Goal: Task Accomplishment & Management: Use online tool/utility

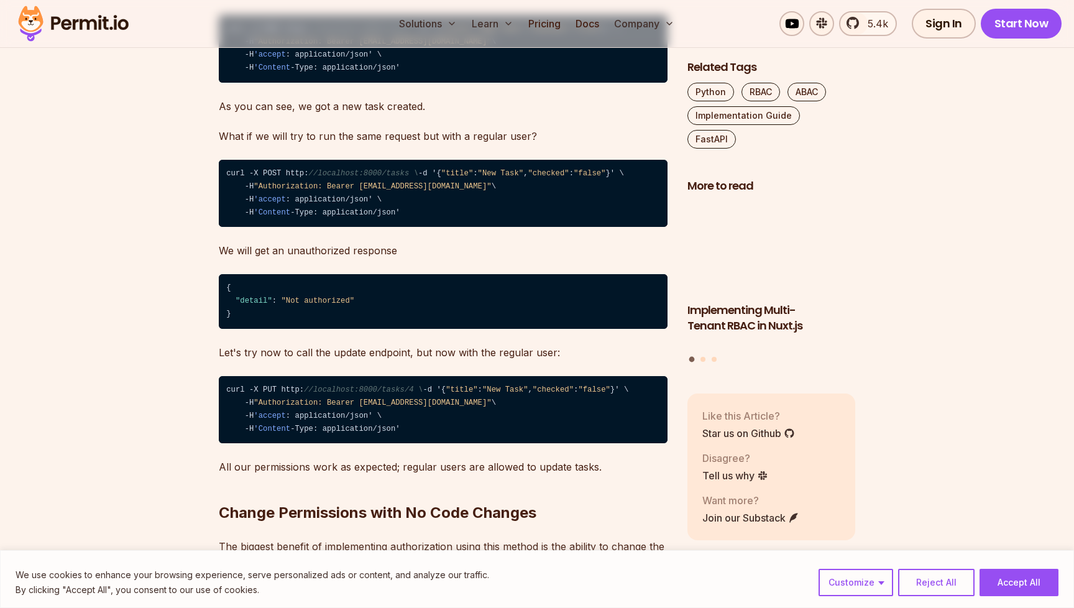
scroll to position [6088, 0]
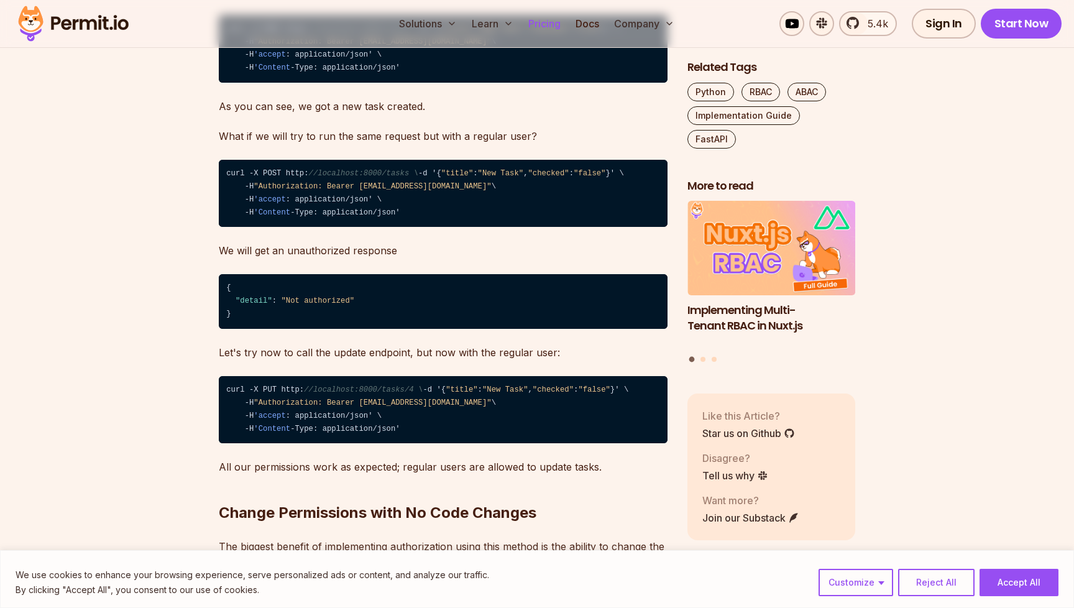
click at [550, 18] on link "Pricing" at bounding box center [544, 23] width 42 height 25
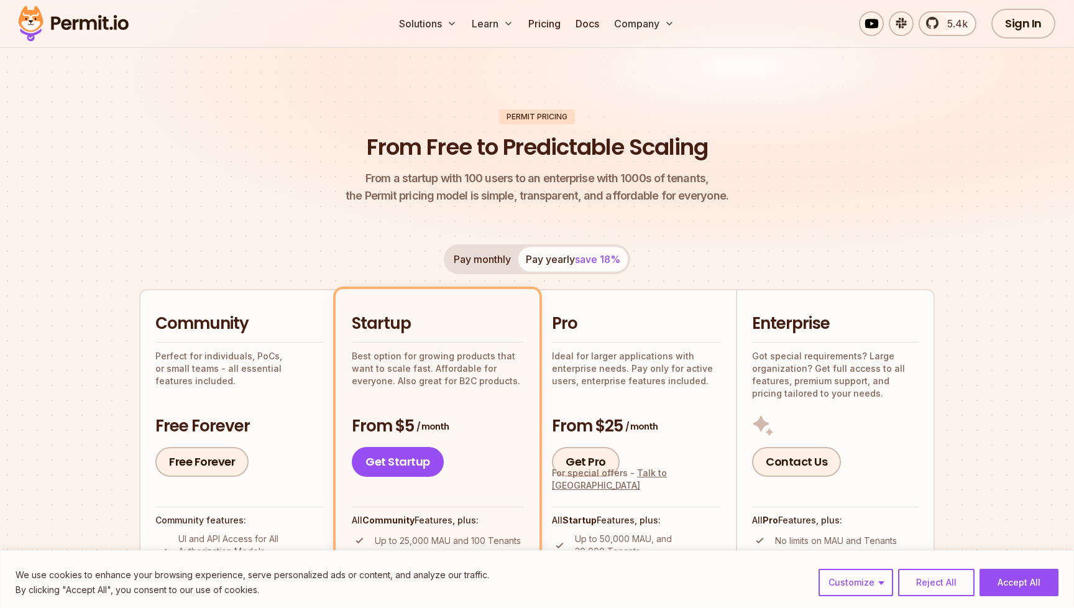
scroll to position [249, 0]
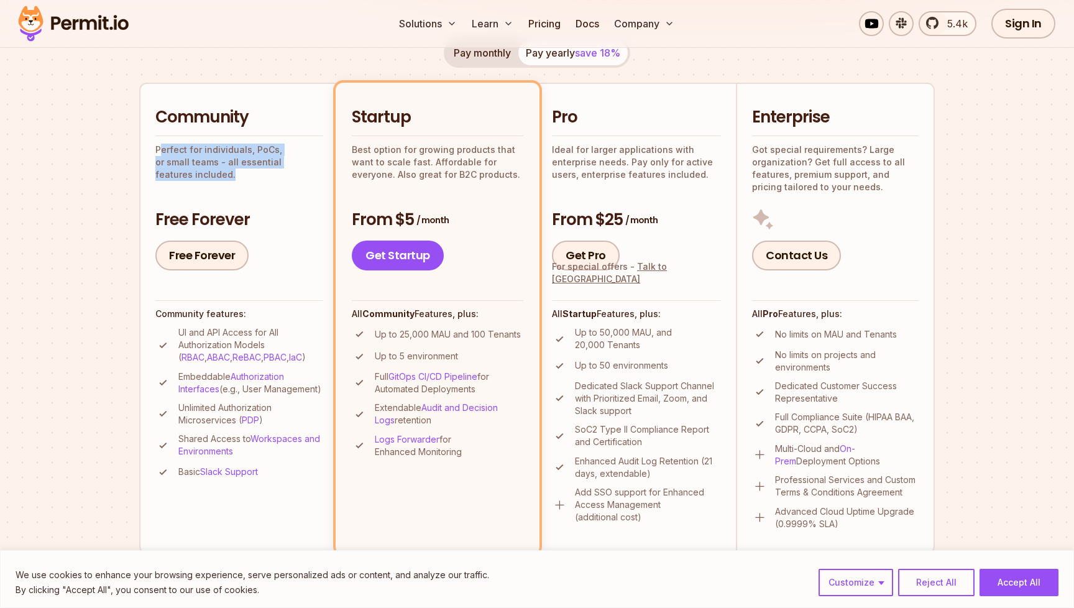
drag, startPoint x: 220, startPoint y: 151, endPoint x: 321, endPoint y: 163, distance: 102.0
click at [321, 163] on p "Perfect for individuals, PoCs, or small teams - all essential features included." at bounding box center [239, 162] width 168 height 37
click at [281, 183] on div "Community Perfect for individuals, PoCs, or small teams - all essential feature…" at bounding box center [239, 188] width 168 height 164
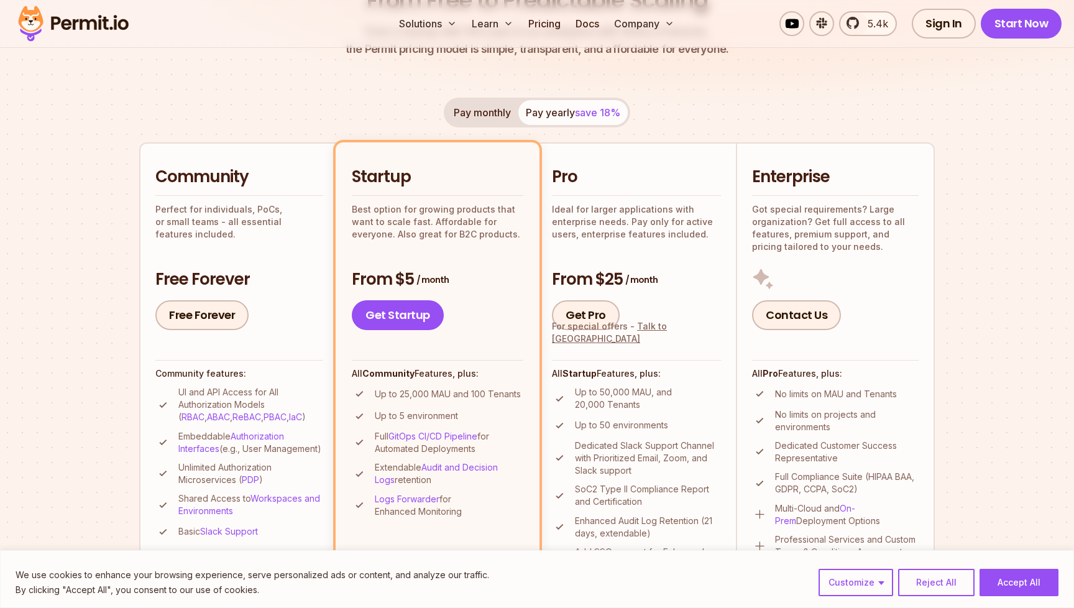
scroll to position [186, 0]
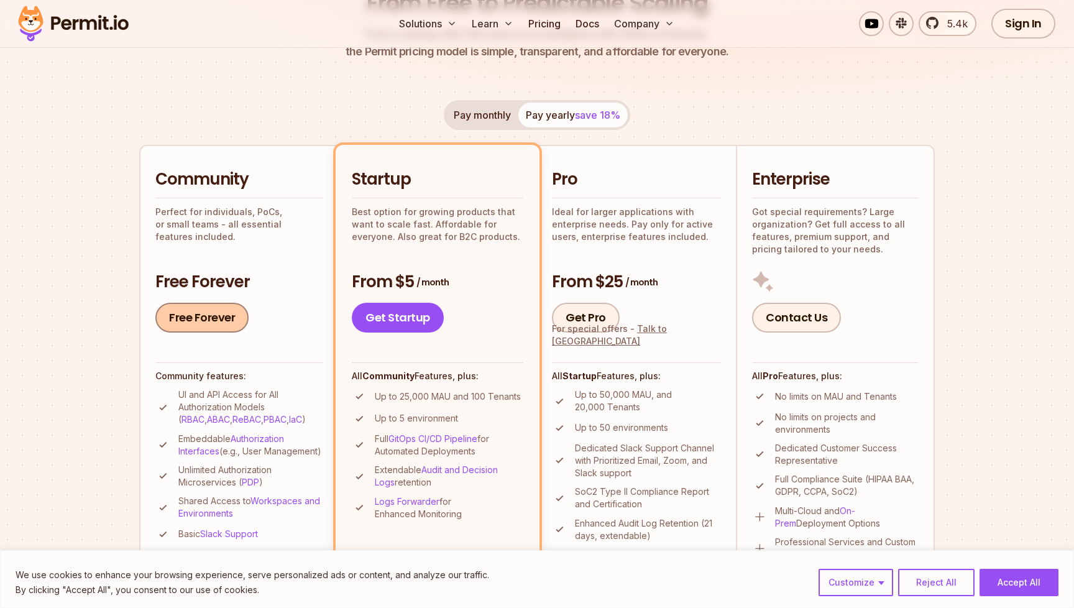
click at [217, 321] on link "Free Forever" at bounding box center [201, 318] width 93 height 30
click at [946, 22] on span "5.4k" at bounding box center [953, 23] width 28 height 15
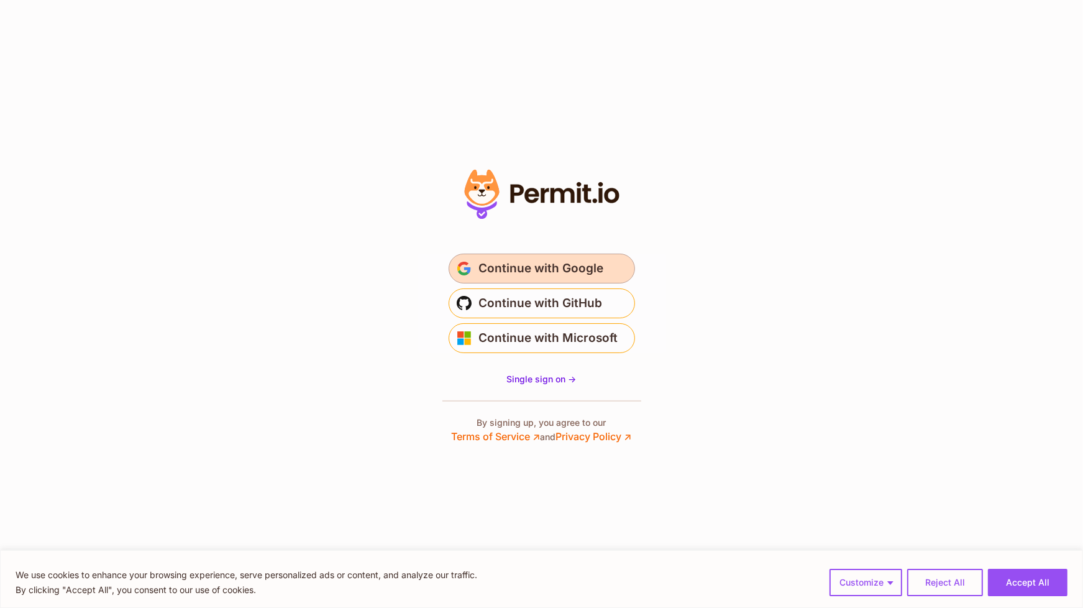
click at [555, 268] on span "Continue with Google" at bounding box center [541, 268] width 125 height 20
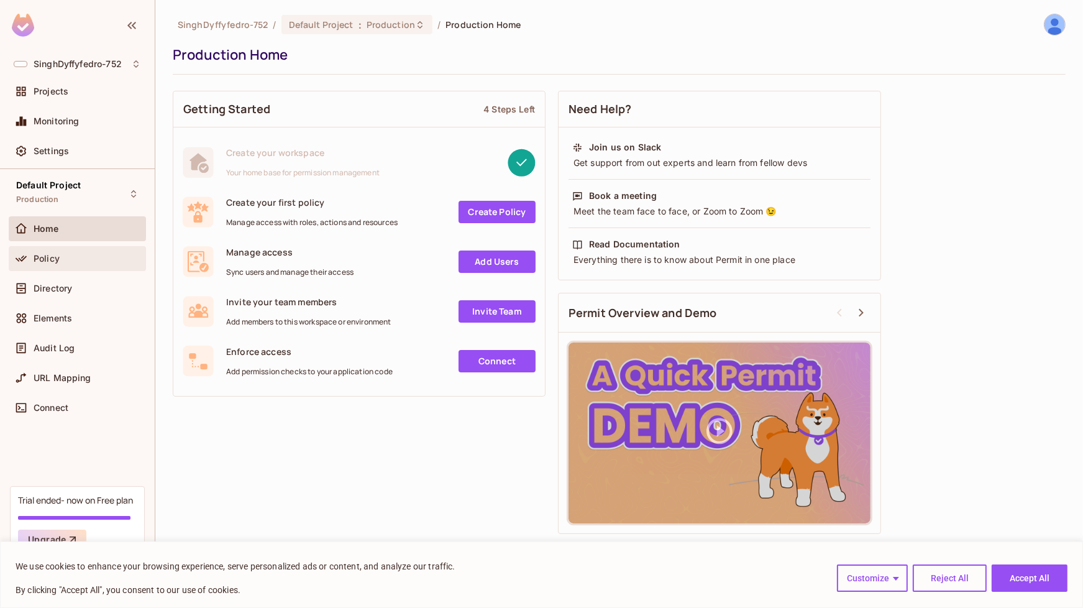
click at [69, 258] on div "Policy" at bounding box center [87, 258] width 107 height 10
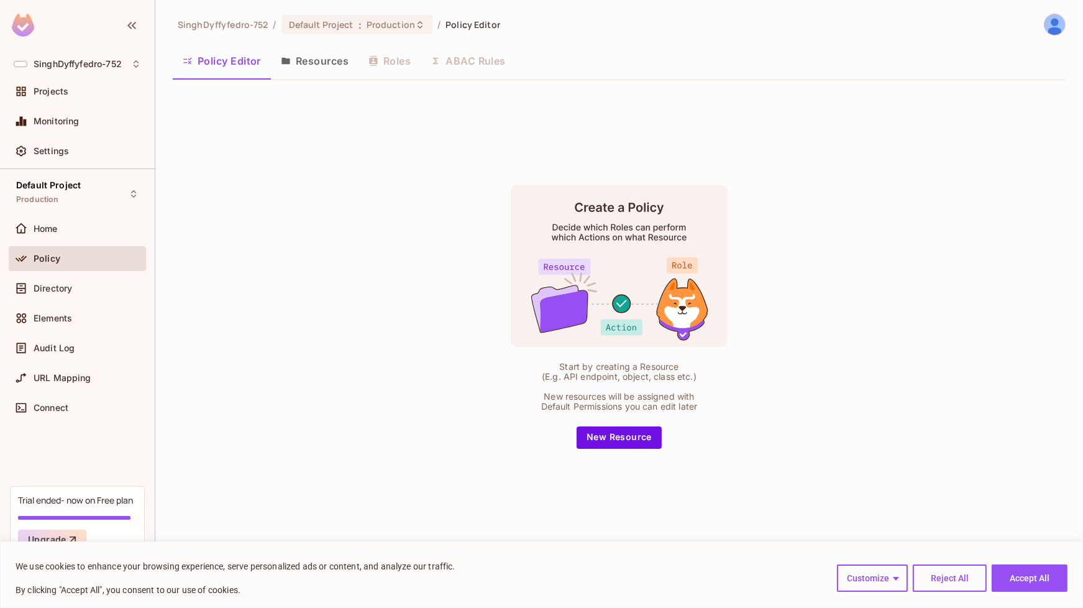
click at [313, 54] on button "Resources" at bounding box center [315, 60] width 88 height 31
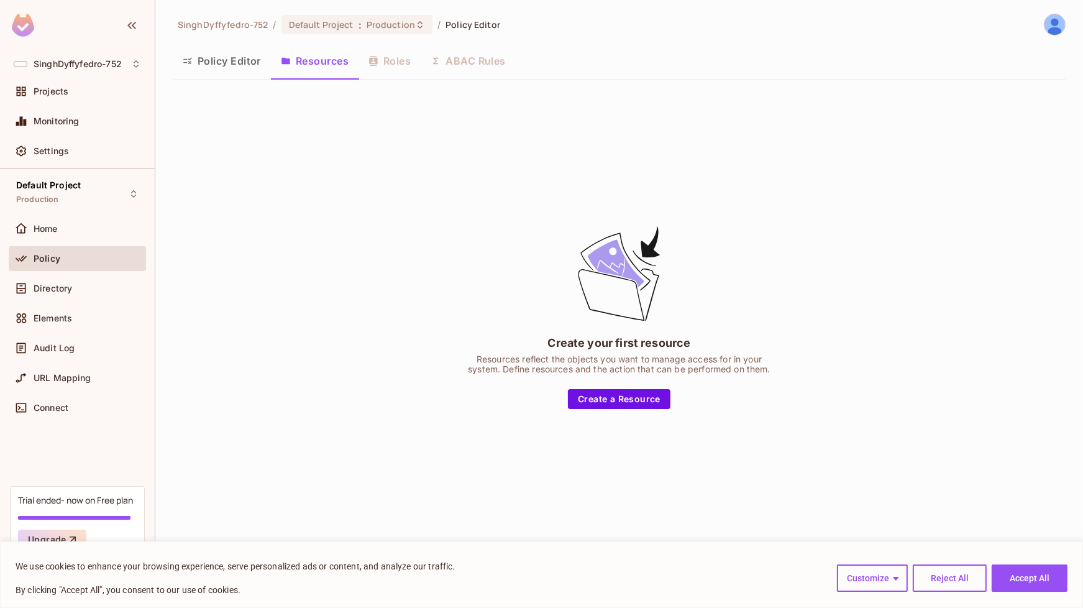
click at [393, 56] on div "Policy Editor Resources Roles ABAC Rules" at bounding box center [619, 60] width 893 height 31
click at [62, 289] on span "Directory" at bounding box center [53, 288] width 39 height 10
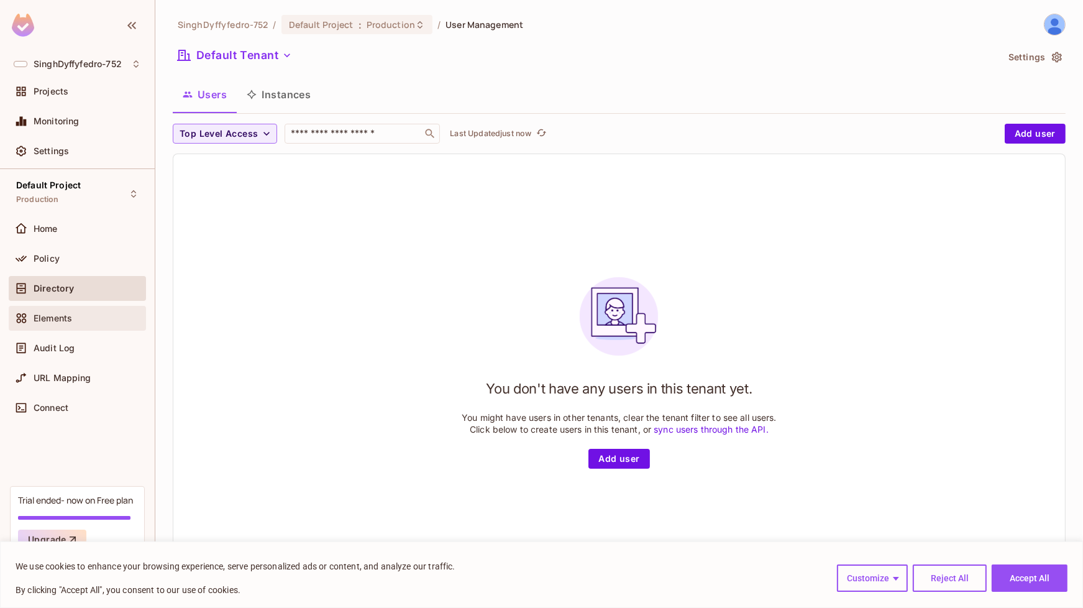
click at [84, 321] on div "Elements" at bounding box center [87, 318] width 107 height 10
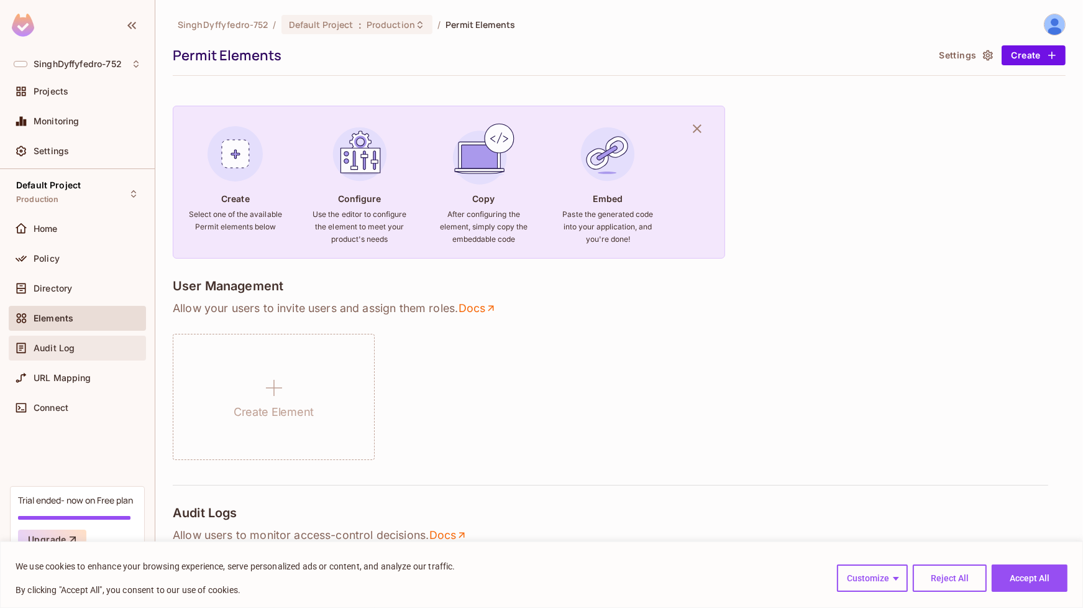
click at [89, 344] on div "Audit Log" at bounding box center [87, 348] width 107 height 10
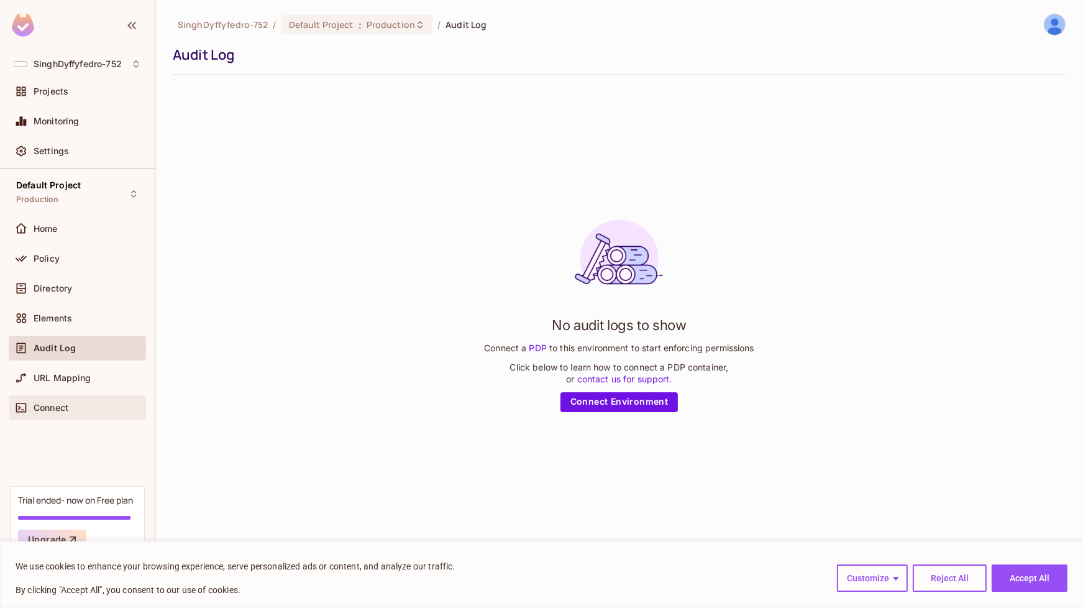
click at [91, 406] on div "Connect" at bounding box center [87, 408] width 107 height 10
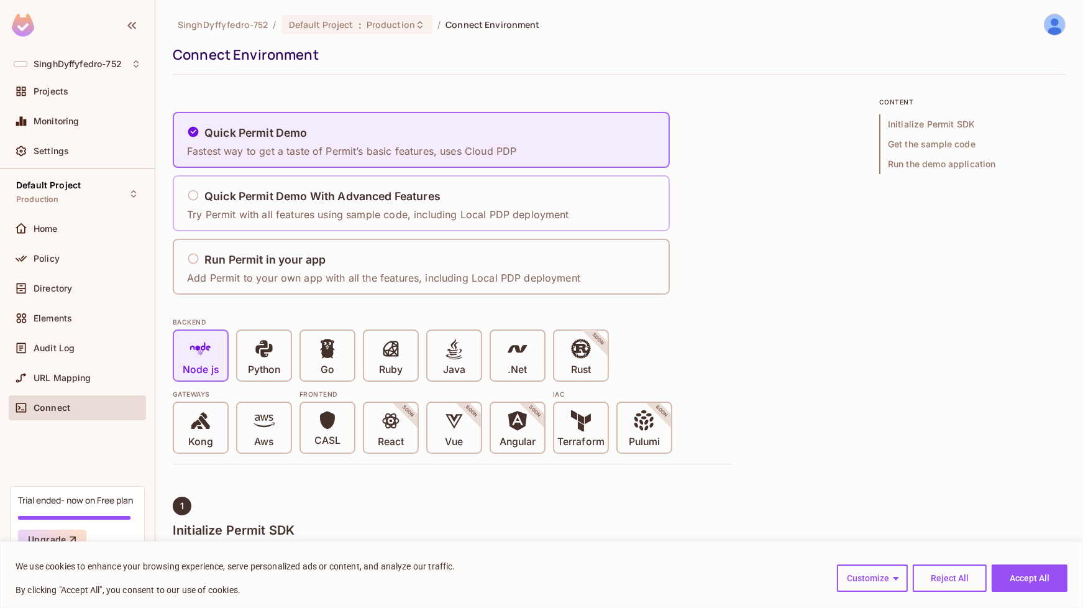
click at [283, 194] on h5 "Quick Permit Demo With Advanced Features" at bounding box center [322, 196] width 236 height 12
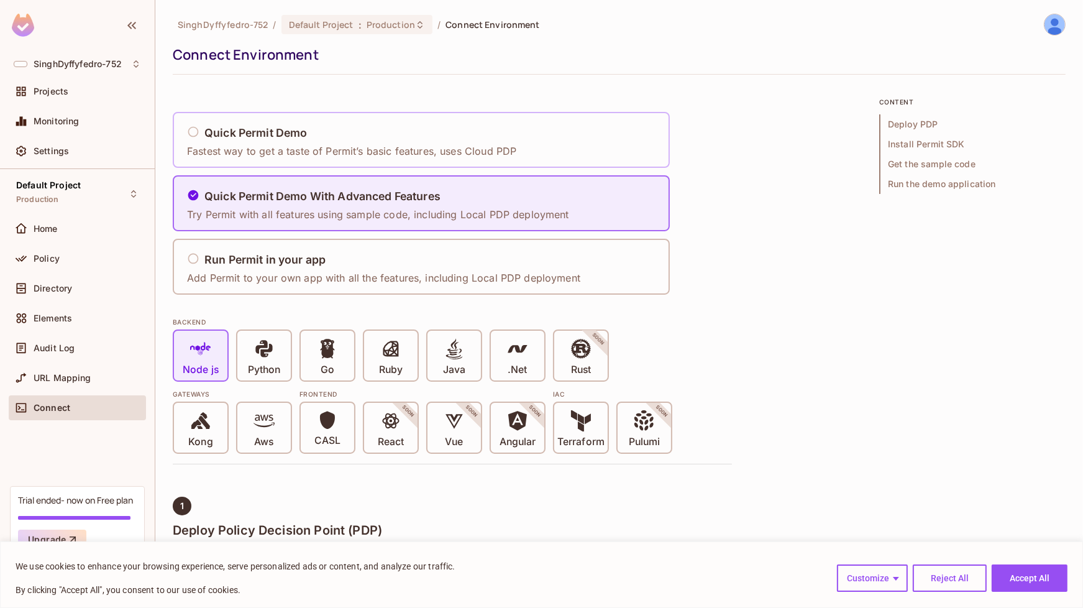
click at [291, 134] on h5 "Quick Permit Demo" at bounding box center [255, 133] width 103 height 12
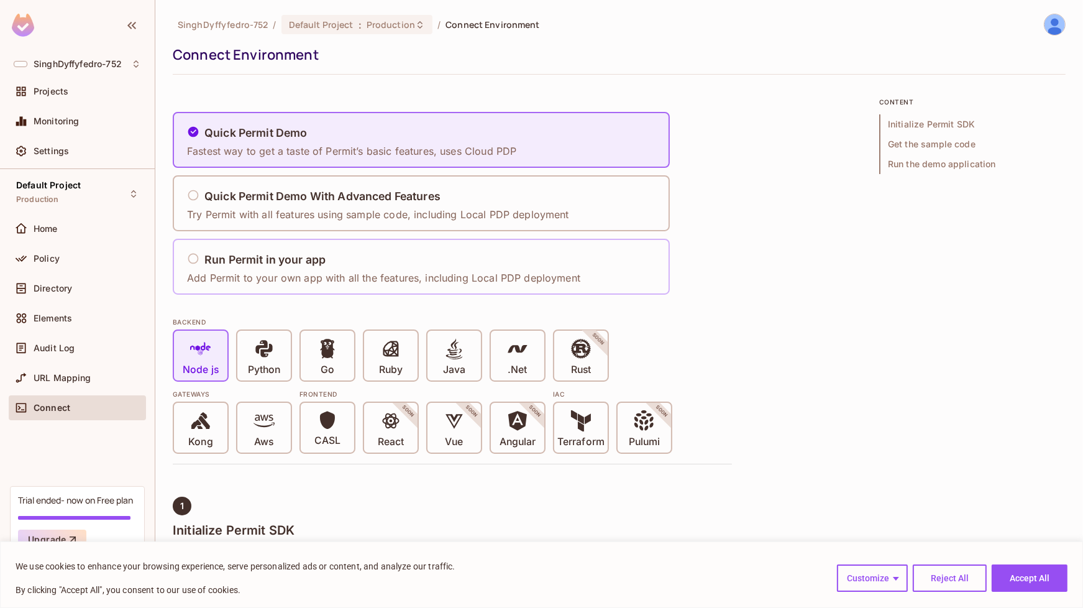
click at [256, 276] on p "Add Permit to your own app with all the features, including Local PDP deployment" at bounding box center [383, 278] width 393 height 14
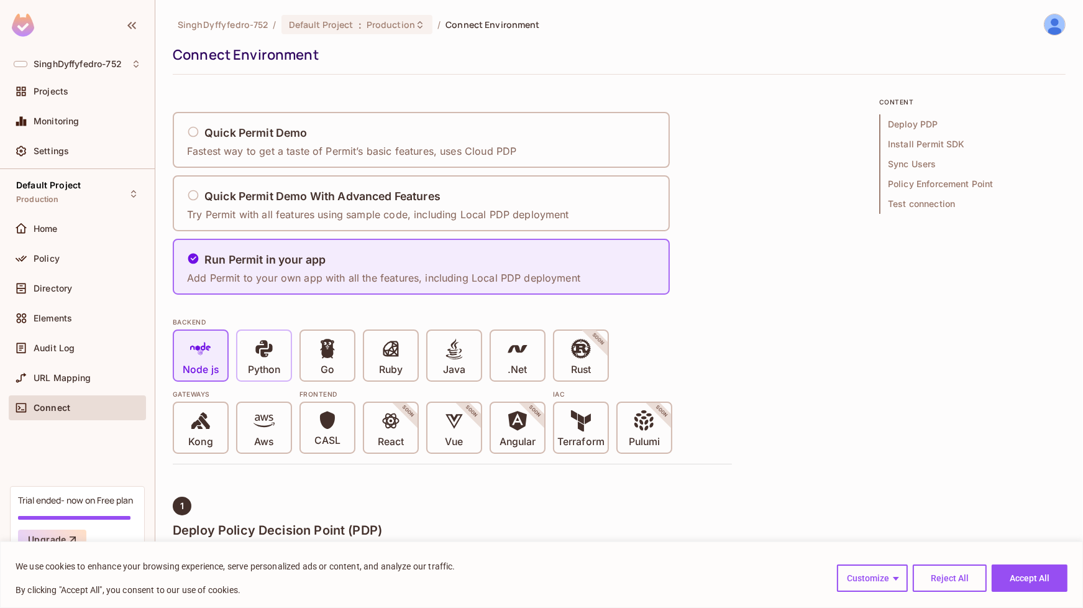
click at [265, 355] on icon at bounding box center [263, 348] width 17 height 17
click at [421, 156] on p "Fastest way to get a taste of Permit’s basic features, uses Cloud PDP" at bounding box center [351, 151] width 329 height 14
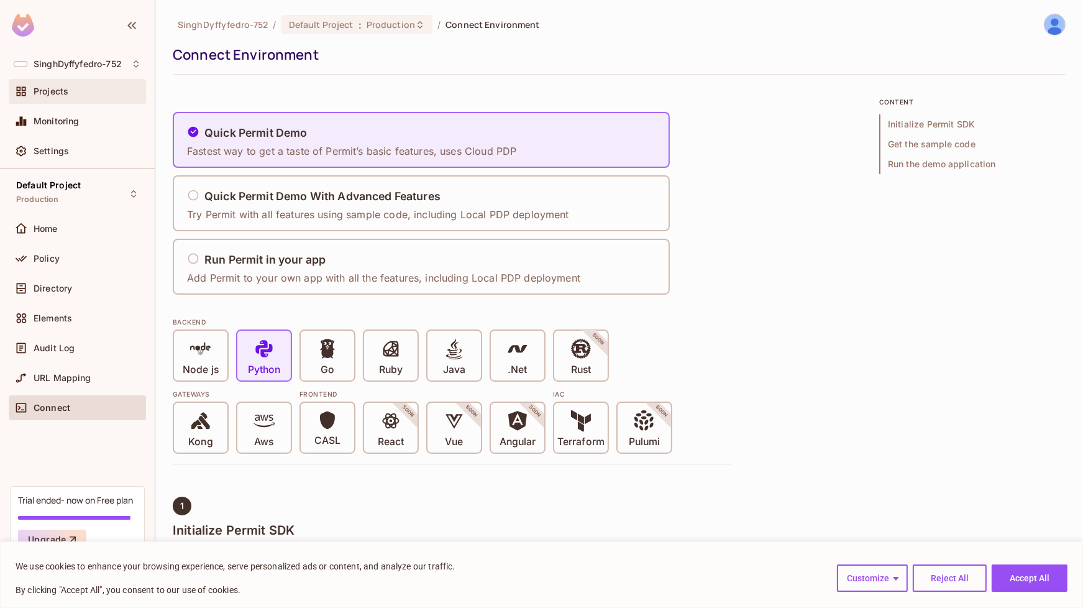
click at [45, 96] on span "Projects" at bounding box center [51, 91] width 35 height 10
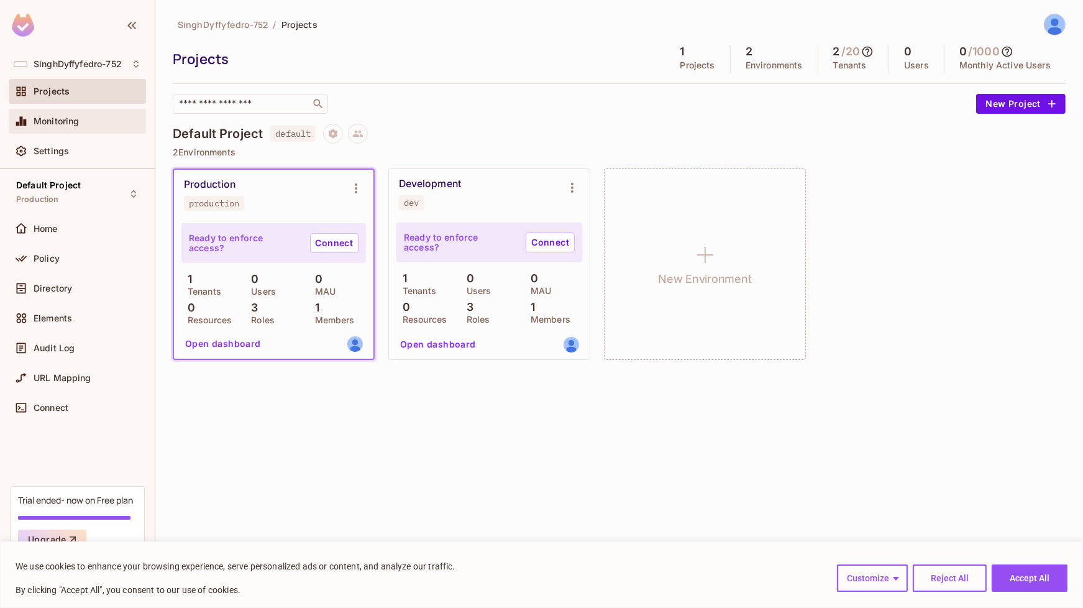
click at [53, 120] on span "Monitoring" at bounding box center [57, 121] width 46 height 10
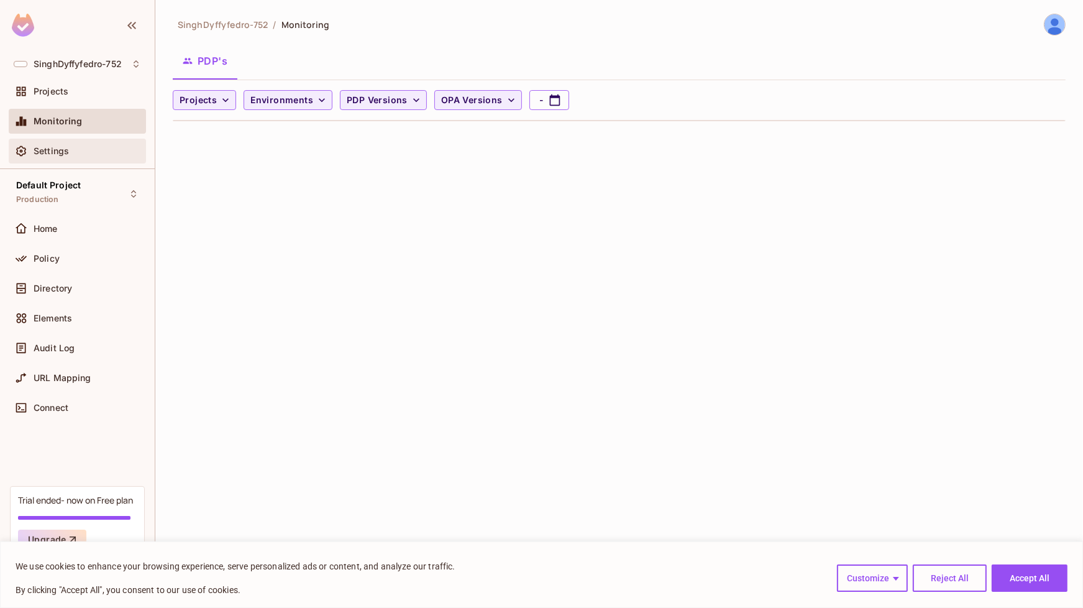
click at [45, 148] on span "Settings" at bounding box center [51, 151] width 35 height 10
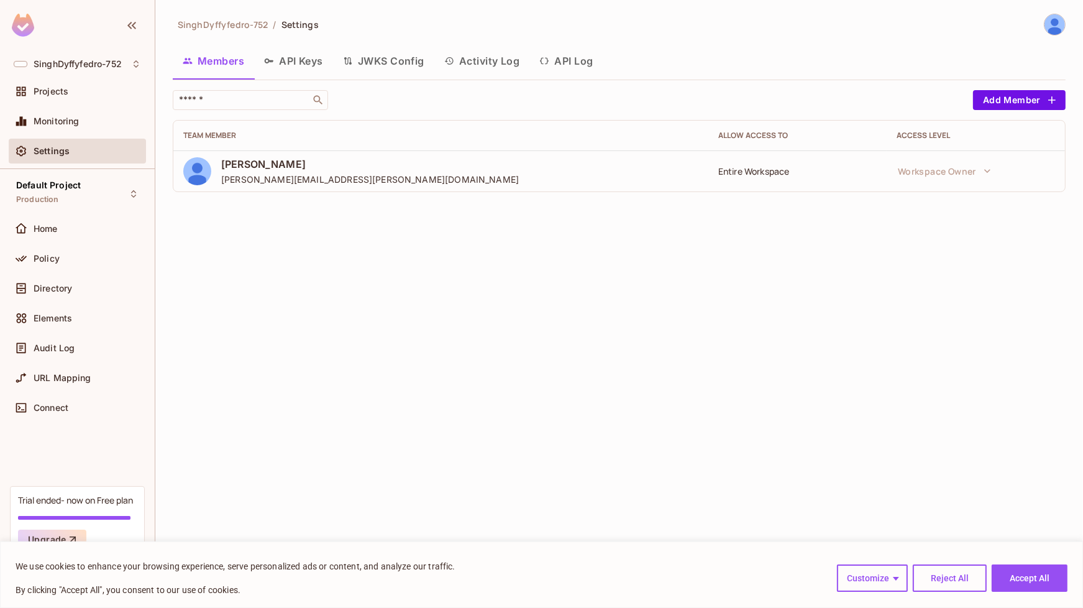
click at [305, 64] on button "API Keys" at bounding box center [293, 60] width 79 height 31
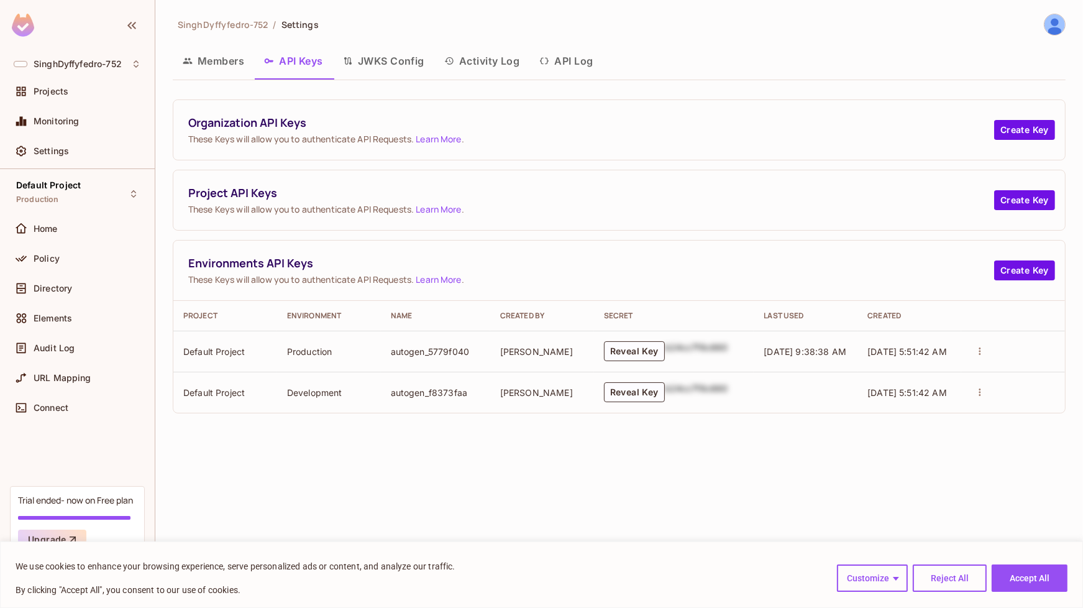
click at [394, 62] on button "JWKS Config" at bounding box center [383, 60] width 101 height 31
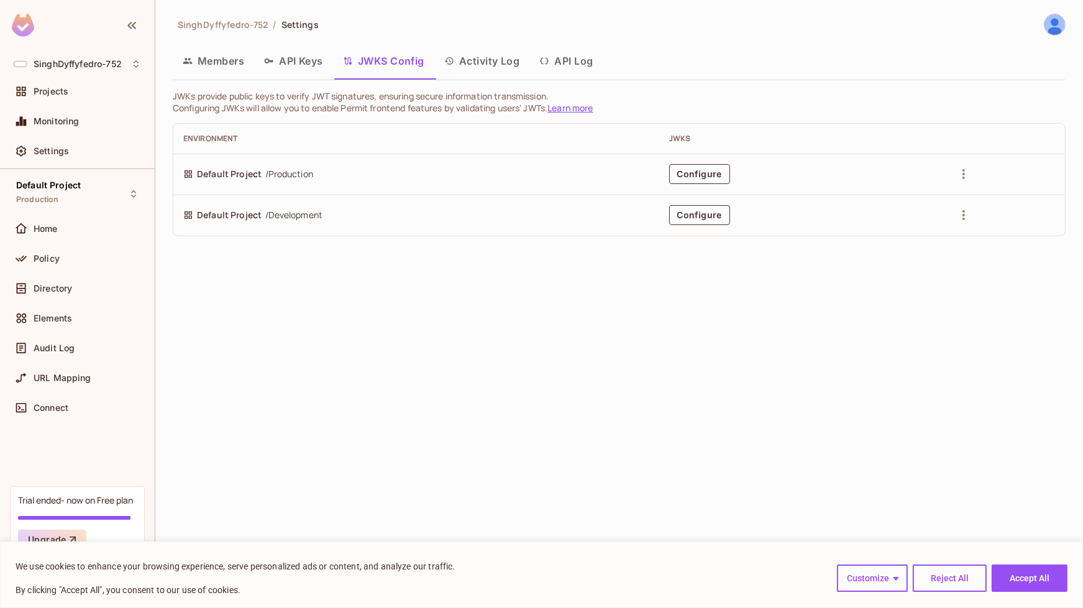
click at [484, 62] on button "Activity Log" at bounding box center [482, 60] width 96 height 31
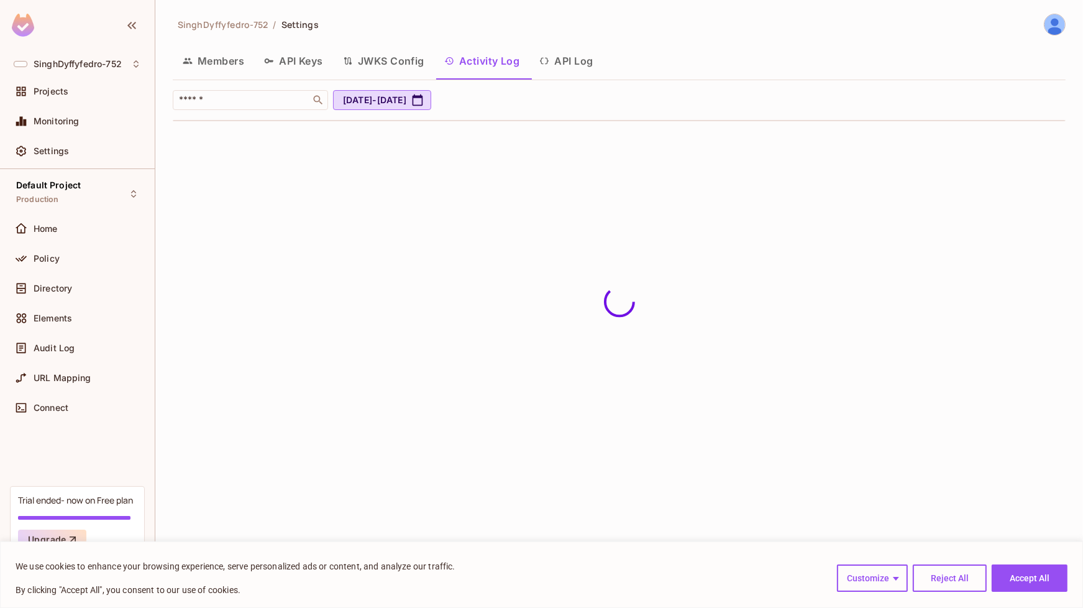
click at [586, 59] on button "API Log" at bounding box center [565, 60] width 73 height 31
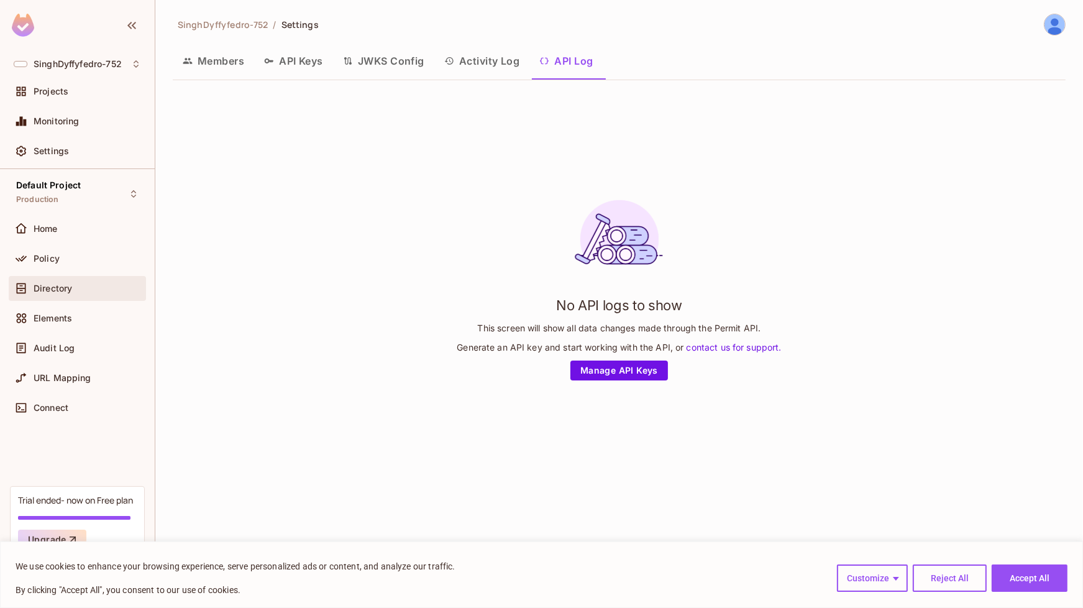
click at [51, 281] on div "Directory" at bounding box center [77, 288] width 127 height 15
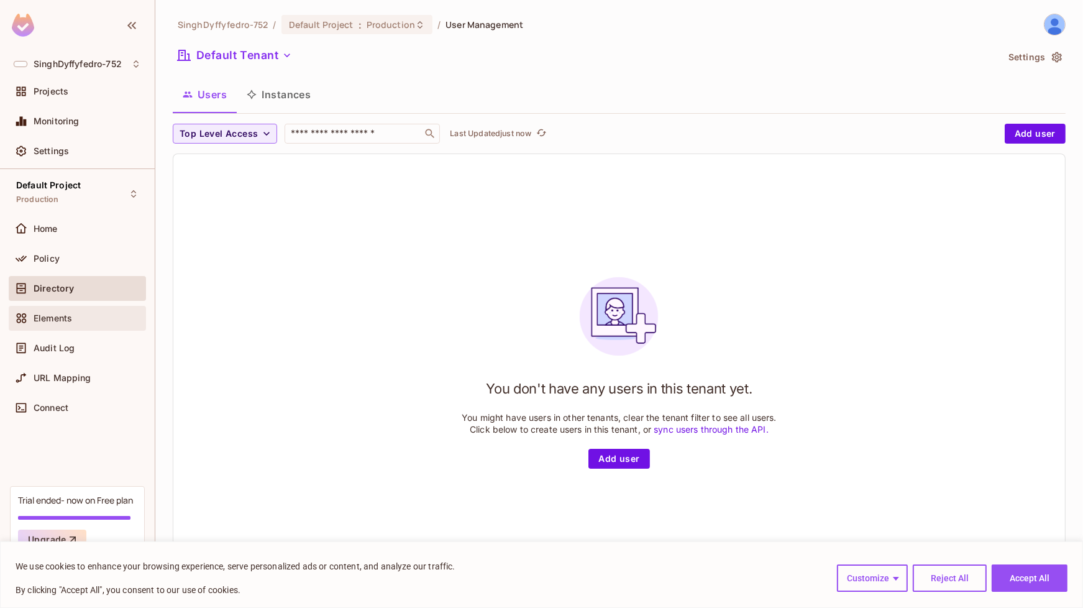
click at [50, 311] on div "Elements" at bounding box center [77, 318] width 127 height 15
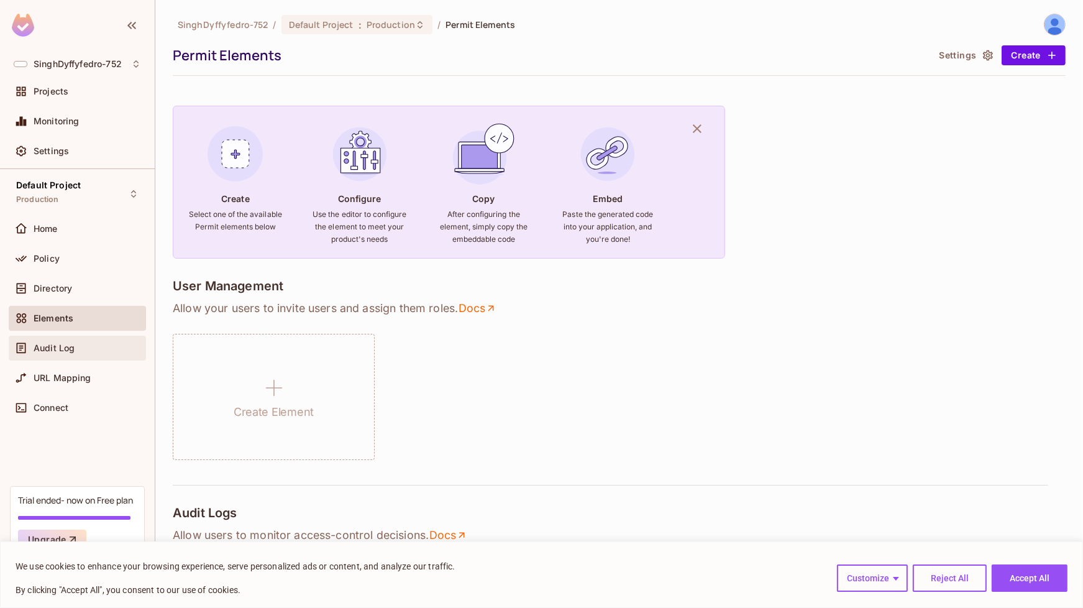
click at [55, 341] on div "Audit Log" at bounding box center [77, 347] width 127 height 15
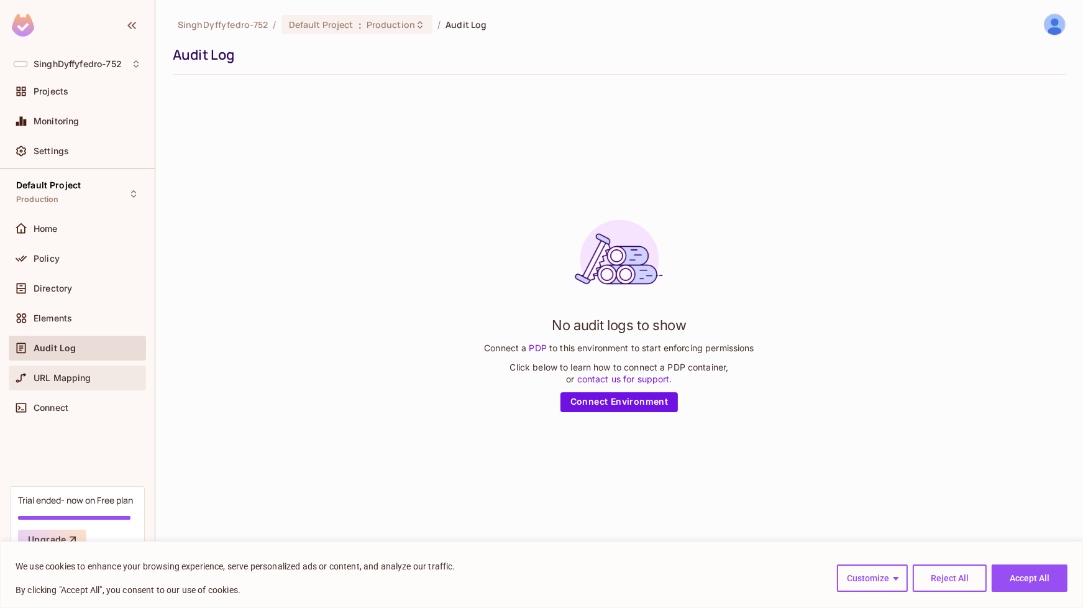
click at [76, 381] on span "URL Mapping" at bounding box center [63, 378] width 58 height 10
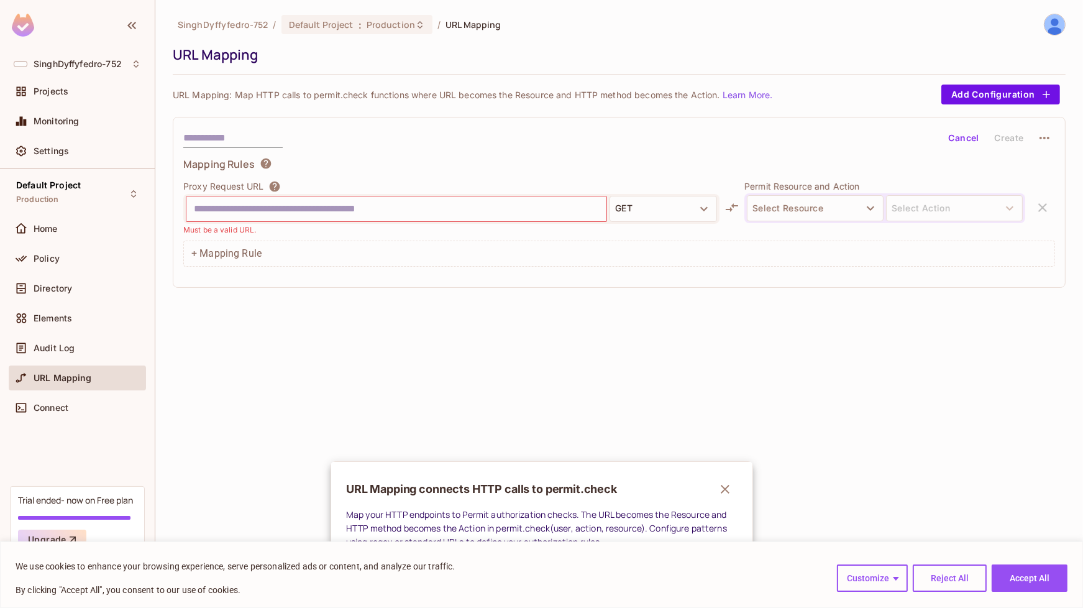
click at [55, 404] on div at bounding box center [541, 304] width 1083 height 608
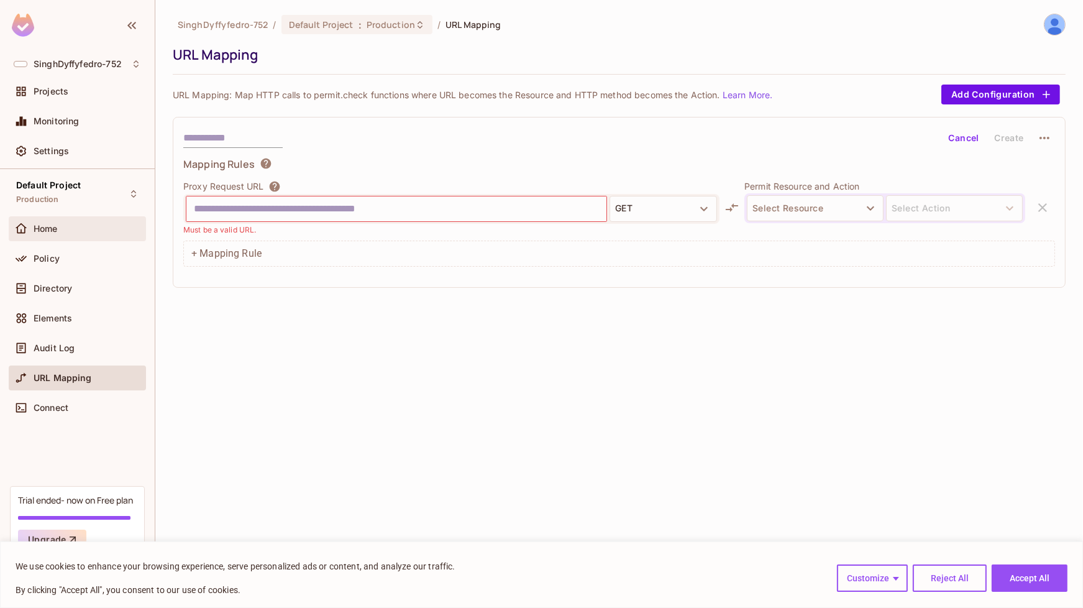
click at [53, 224] on span "Home" at bounding box center [46, 229] width 24 height 10
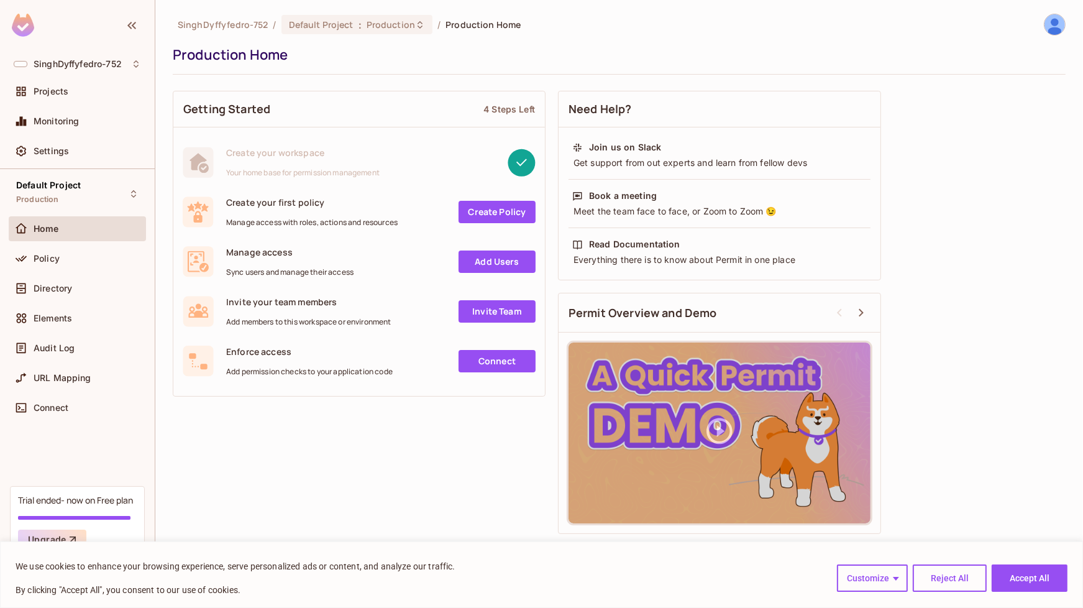
click at [501, 214] on link "Create Policy" at bounding box center [496, 212] width 77 height 22
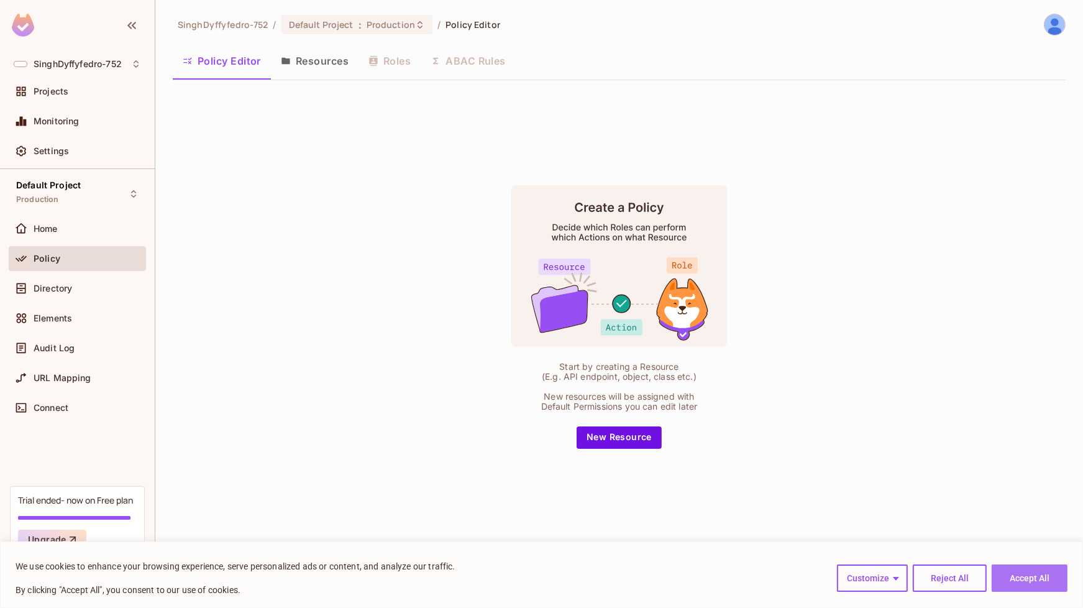
click at [1045, 575] on button "Accept All" at bounding box center [1030, 577] width 76 height 27
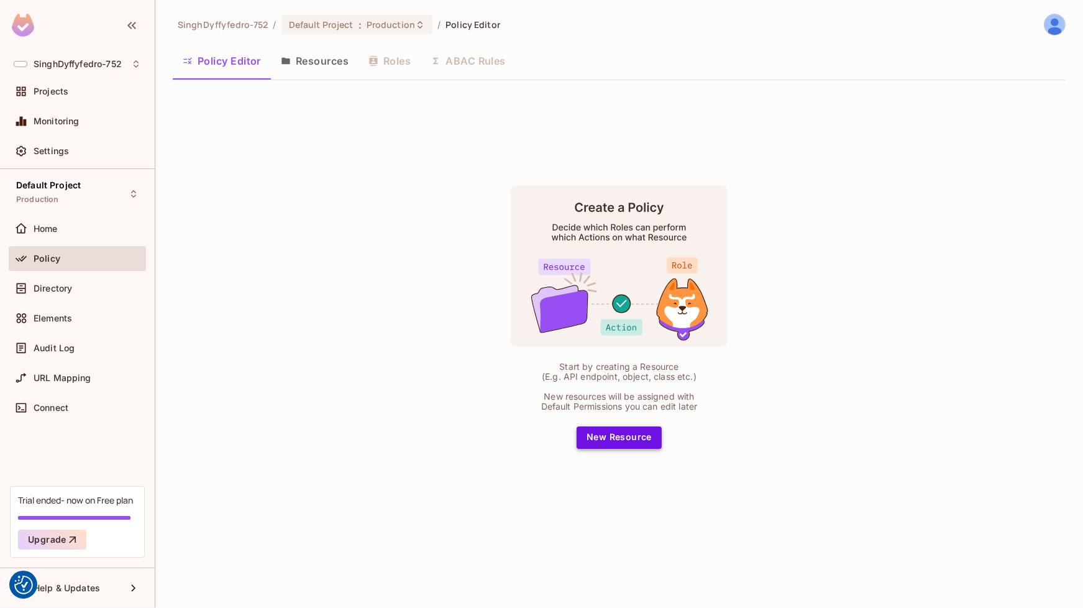
click at [586, 429] on button "New Resource" at bounding box center [619, 437] width 85 height 22
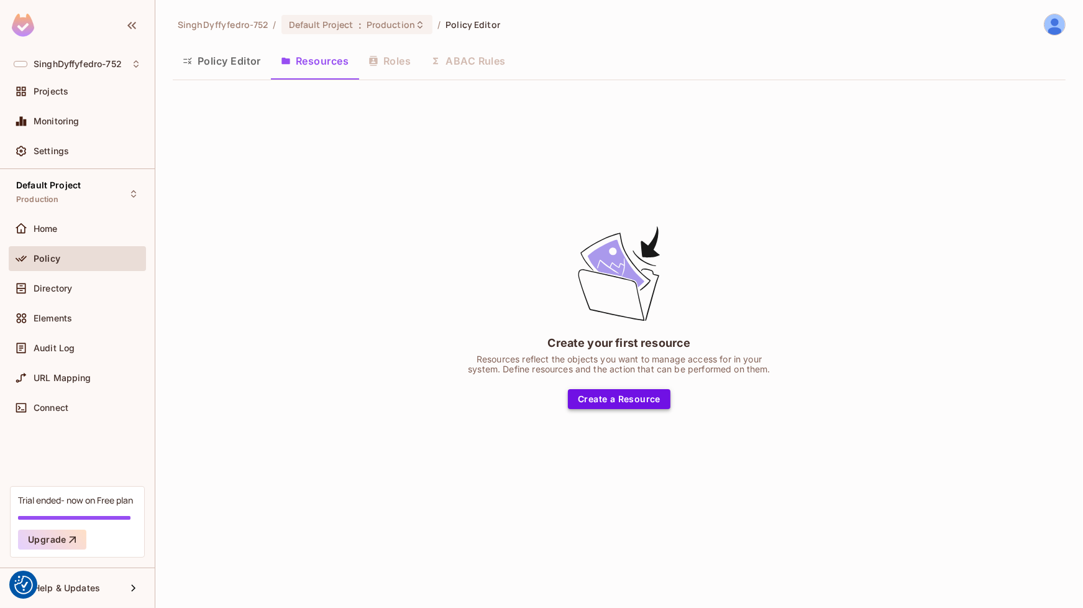
click at [645, 404] on button "Create a Resource" at bounding box center [619, 399] width 103 height 20
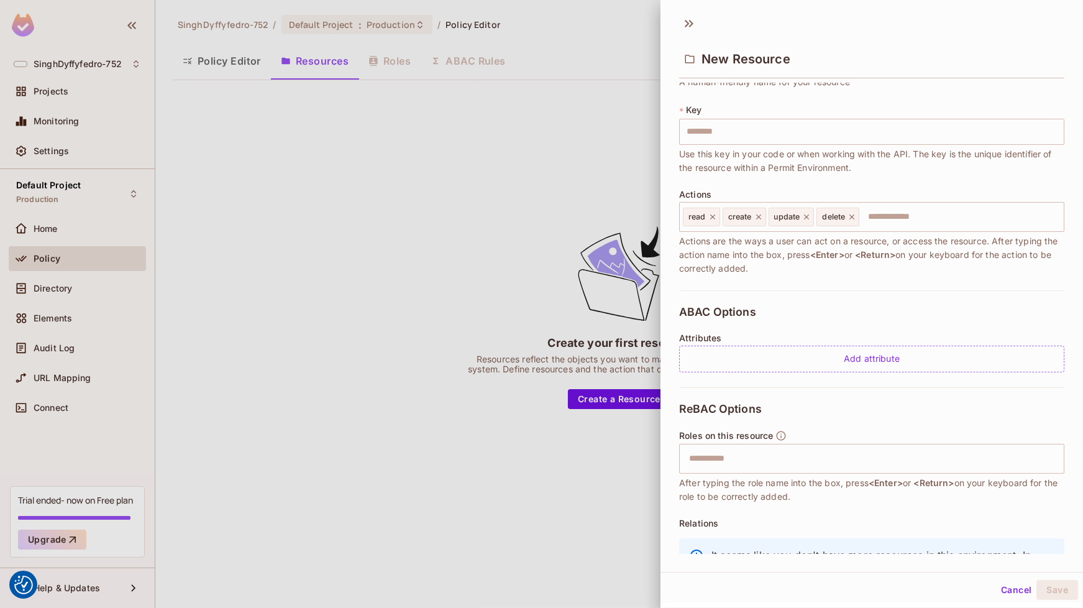
scroll to position [124, 0]
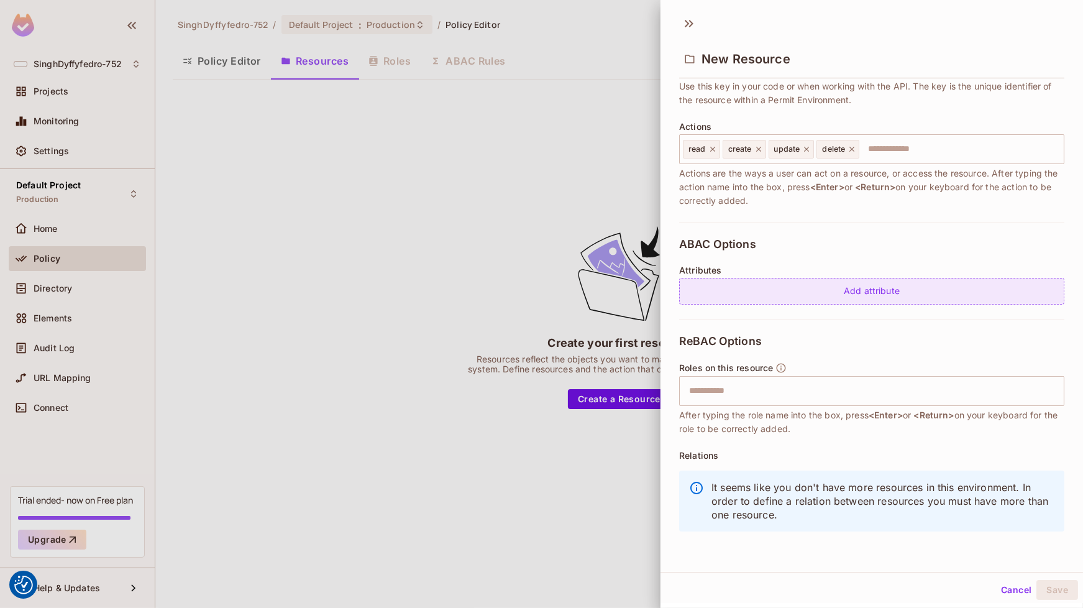
click at [842, 293] on div "Add attribute" at bounding box center [871, 291] width 385 height 27
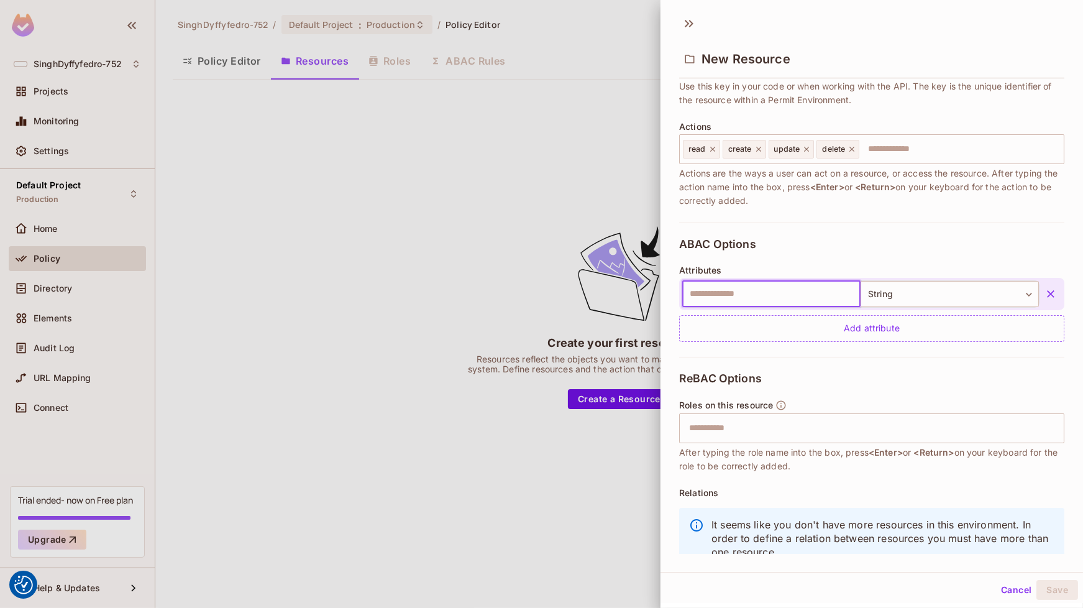
click at [1044, 293] on icon "button" at bounding box center [1050, 294] width 12 height 12
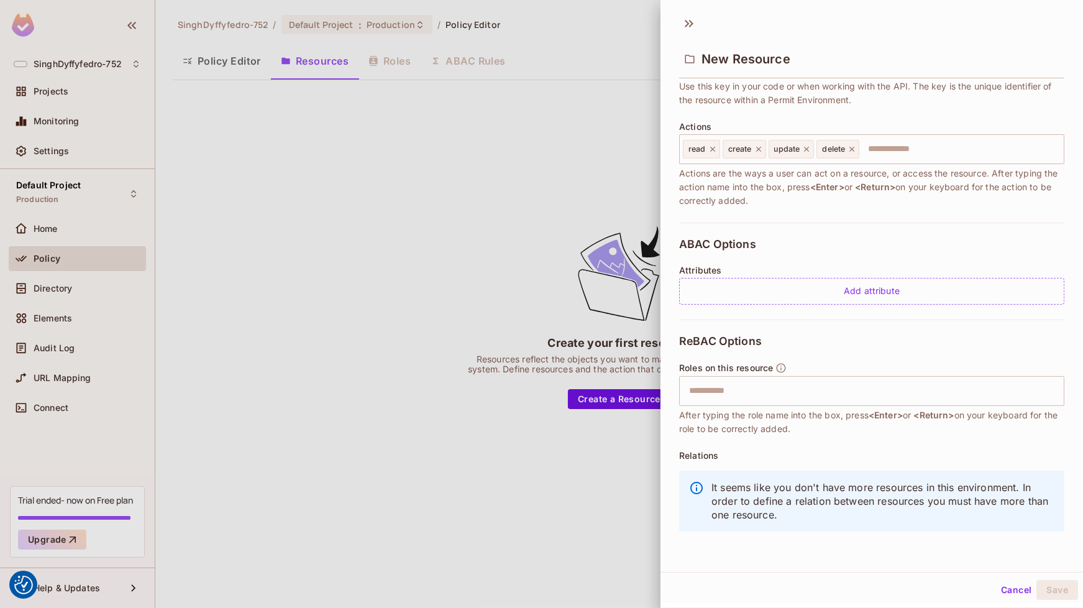
scroll to position [2, 0]
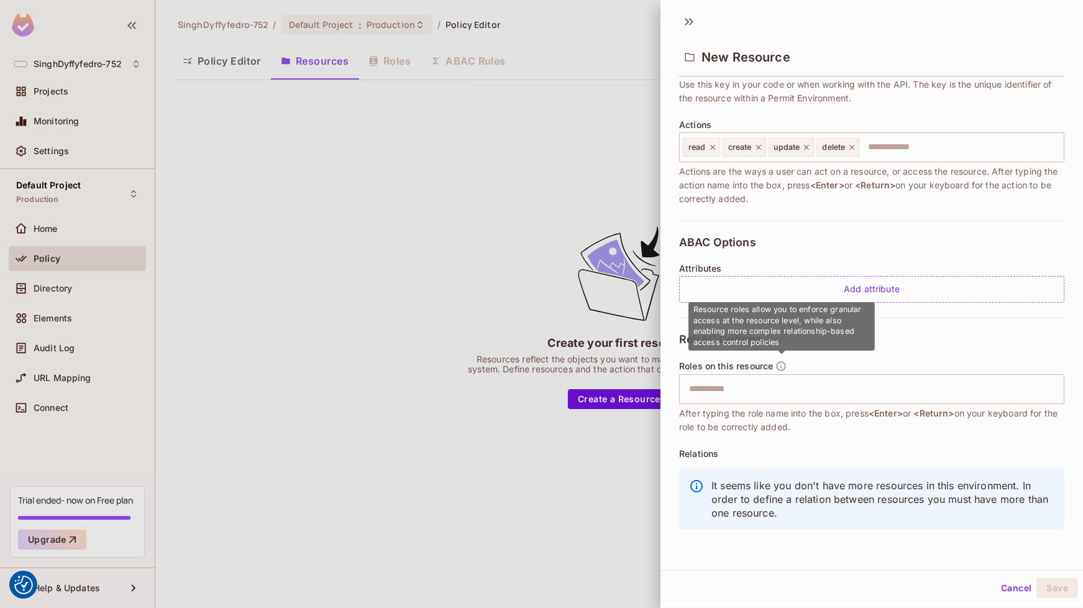
click at [783, 367] on icon "button" at bounding box center [780, 365] width 11 height 11
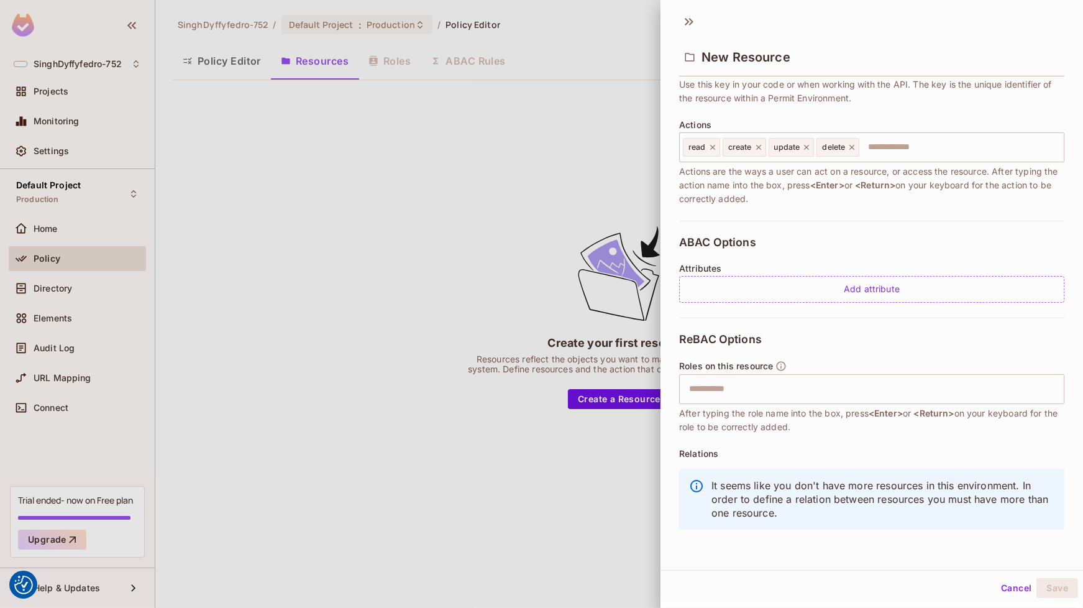
click at [961, 325] on div "ReBAC Options Roles on this resource ​ After typing the role name into the box,…" at bounding box center [871, 434] width 385 height 234
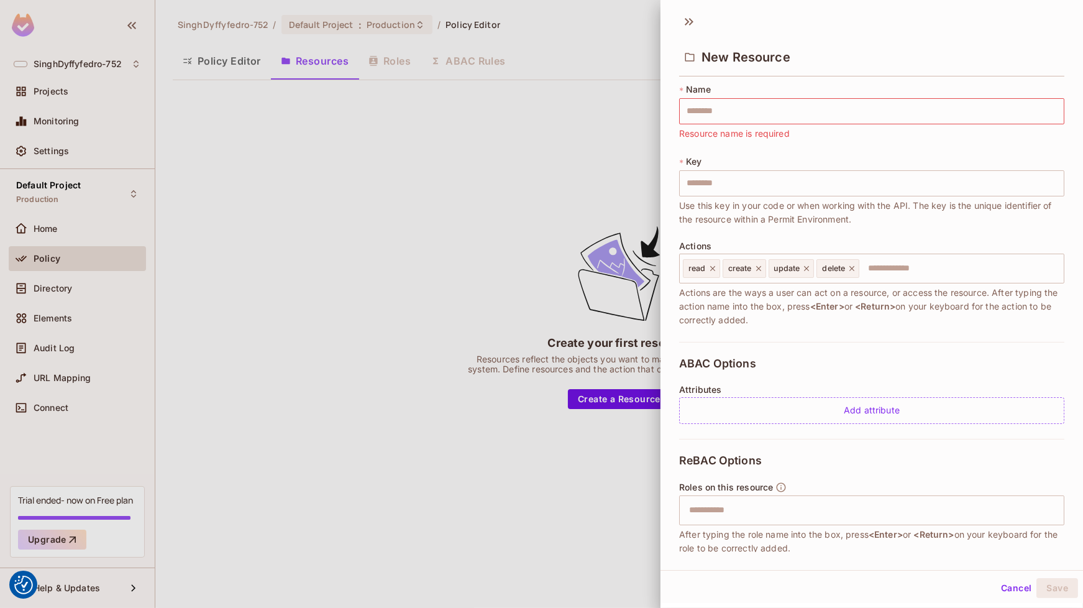
scroll to position [0, 0]
click at [453, 116] on div at bounding box center [541, 304] width 1083 height 608
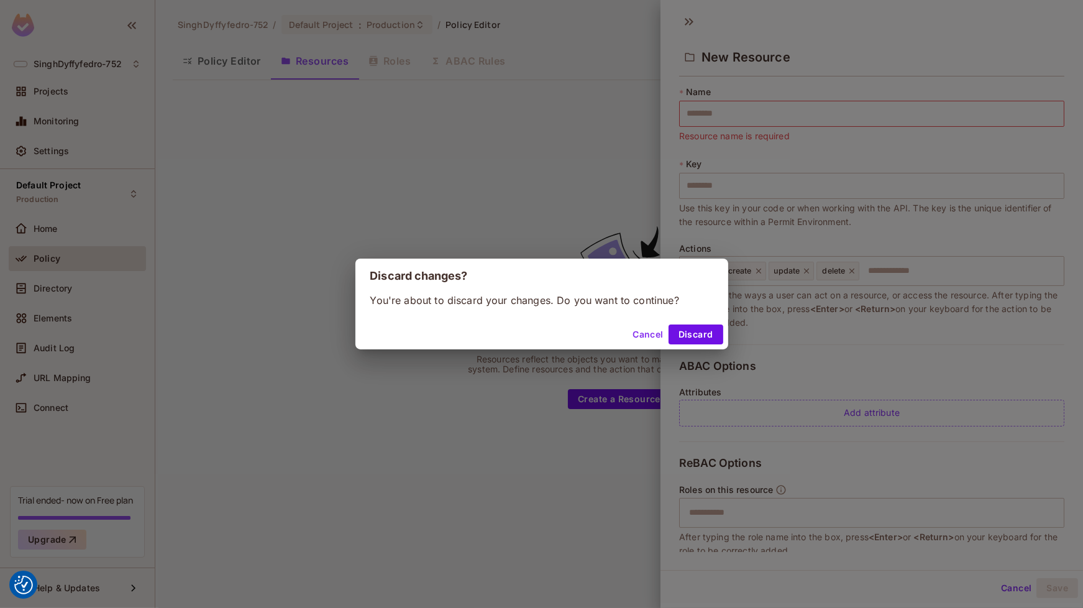
click at [606, 160] on div "Discard changes? You're about to discard your changes. Do you want to continue?…" at bounding box center [541, 304] width 1083 height 608
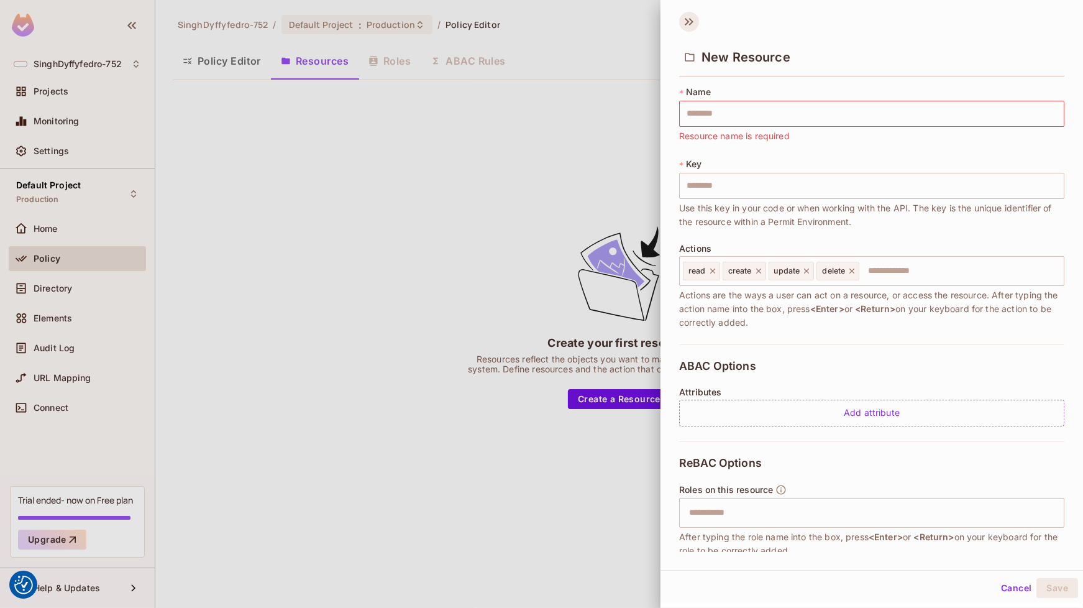
click at [685, 28] on icon at bounding box center [689, 22] width 20 height 20
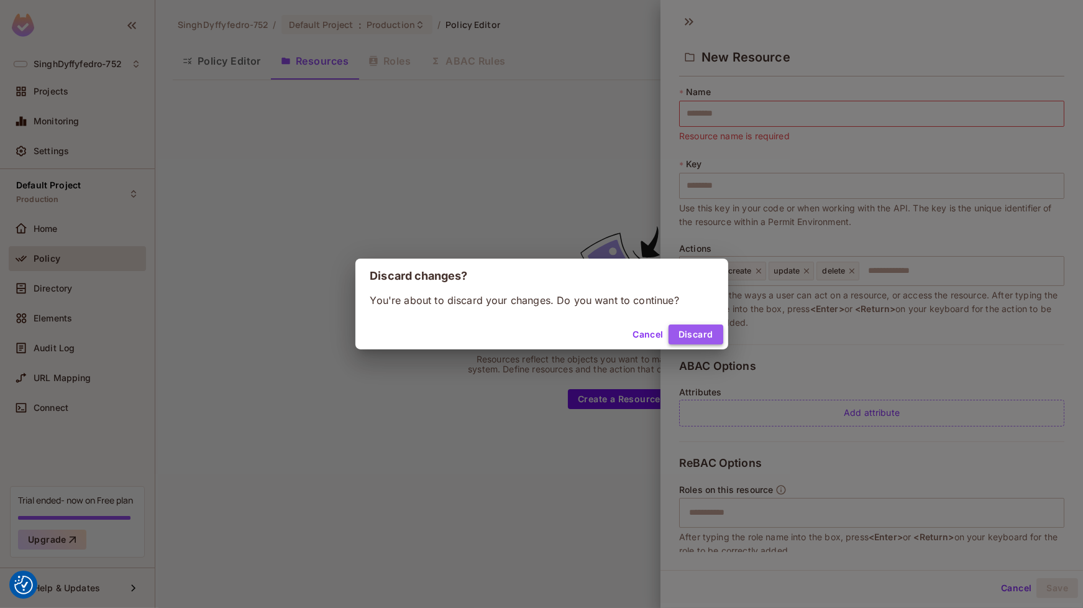
click at [708, 337] on button "Discard" at bounding box center [695, 334] width 55 height 20
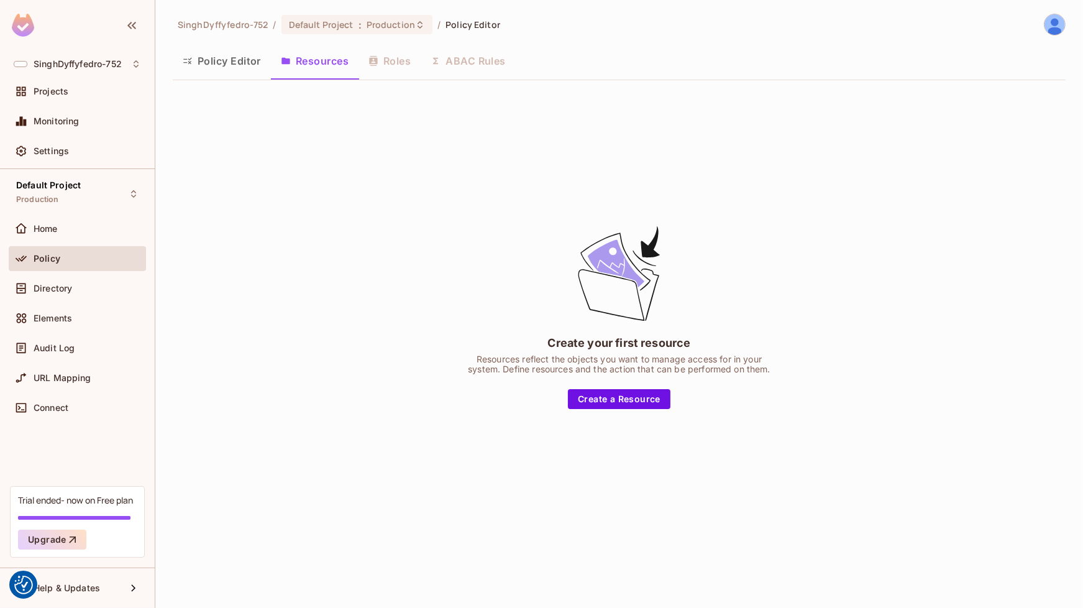
click at [395, 57] on div "Policy Editor Resources Roles ABAC Rules" at bounding box center [619, 60] width 893 height 31
click at [63, 224] on div "Home" at bounding box center [87, 229] width 107 height 10
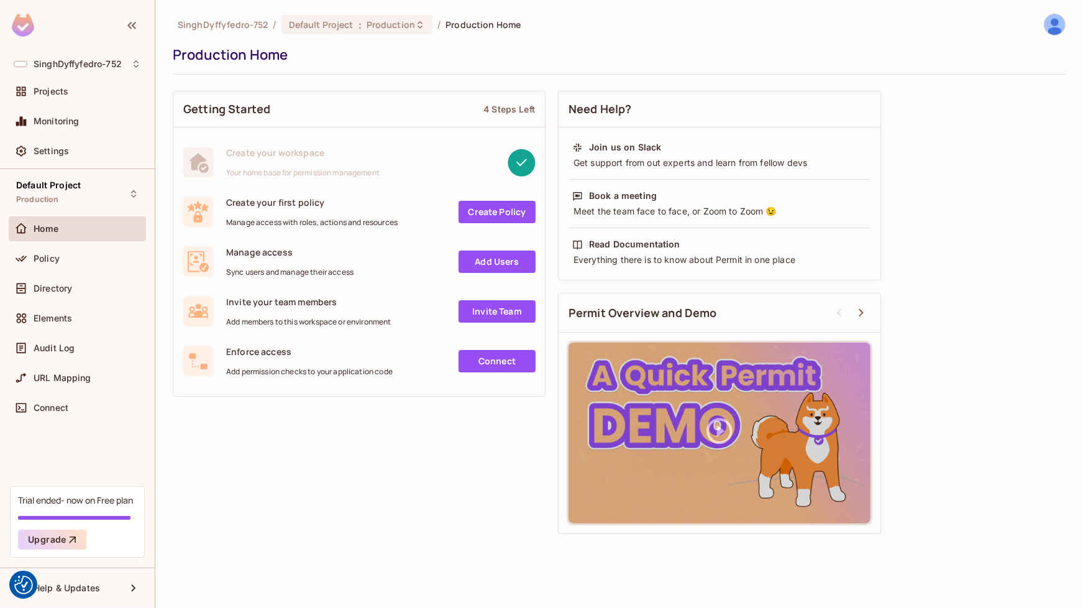
click at [514, 263] on link "Add Users" at bounding box center [496, 261] width 77 height 22
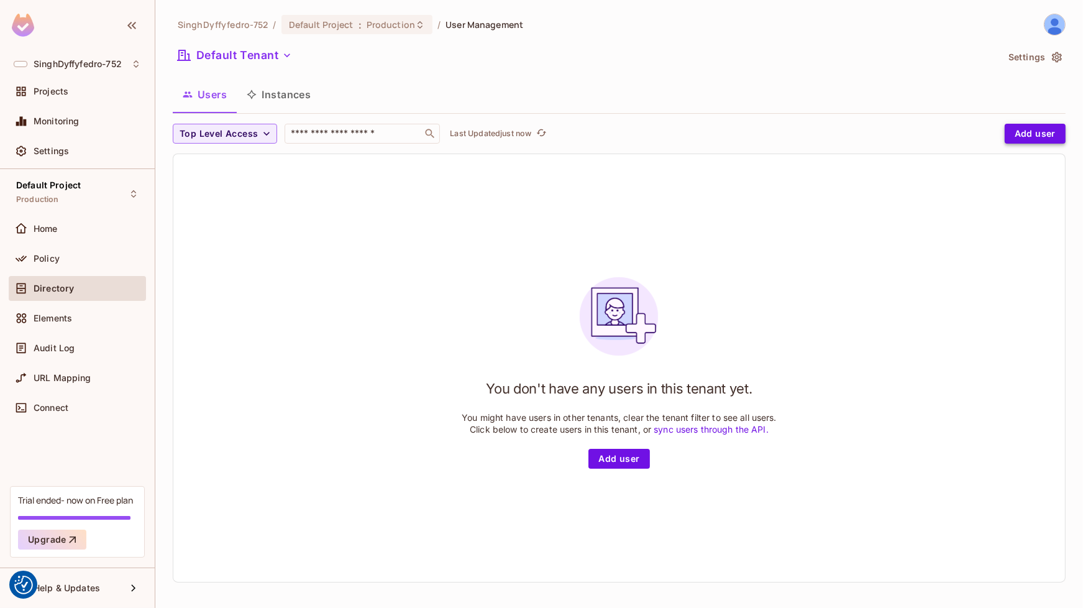
click at [1039, 134] on button "Add user" at bounding box center [1035, 134] width 61 height 20
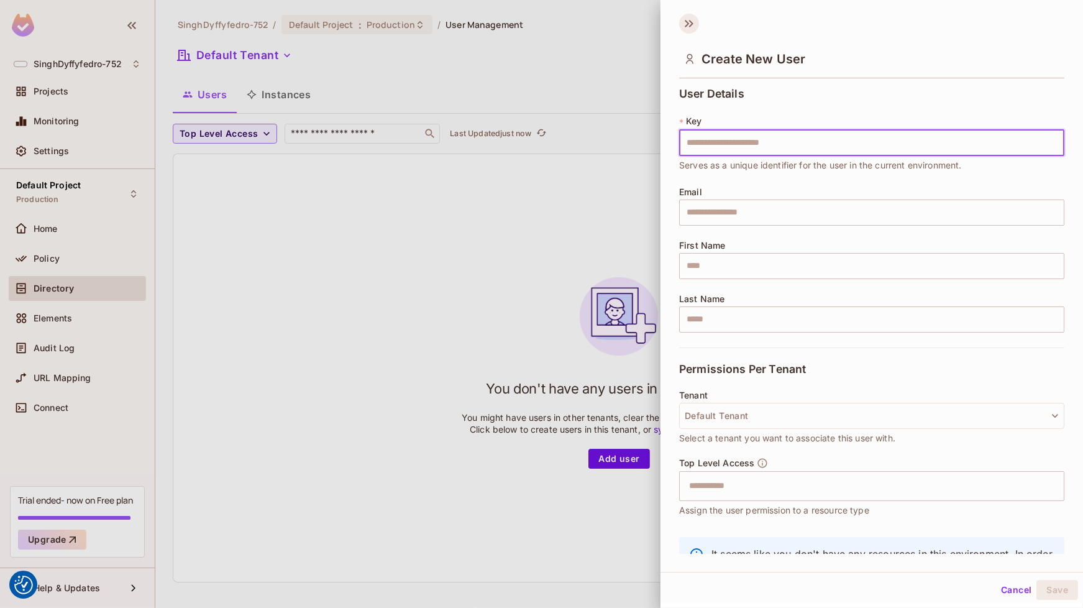
click at [691, 23] on icon at bounding box center [689, 24] width 20 height 20
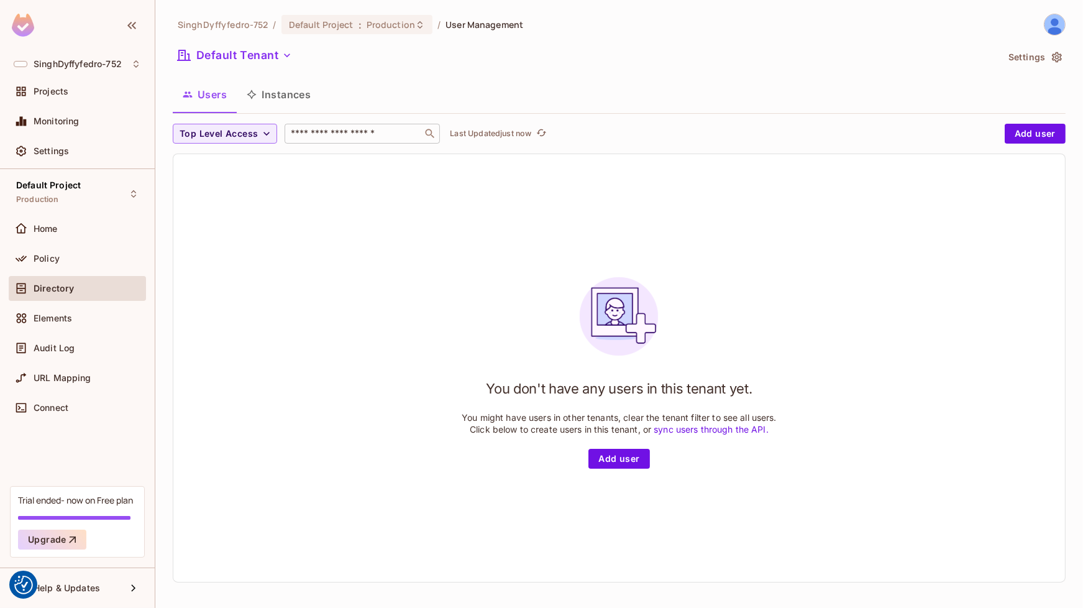
drag, startPoint x: 359, startPoint y: 144, endPoint x: 410, endPoint y: 136, distance: 51.5
click at [360, 144] on div "Top Level Access ​ Last Updated just now Add user You don't have any users in t…" at bounding box center [619, 353] width 893 height 458
click at [507, 128] on div "Last Updated just now" at bounding box center [499, 133] width 99 height 15
click at [46, 320] on span "Elements" at bounding box center [53, 318] width 39 height 10
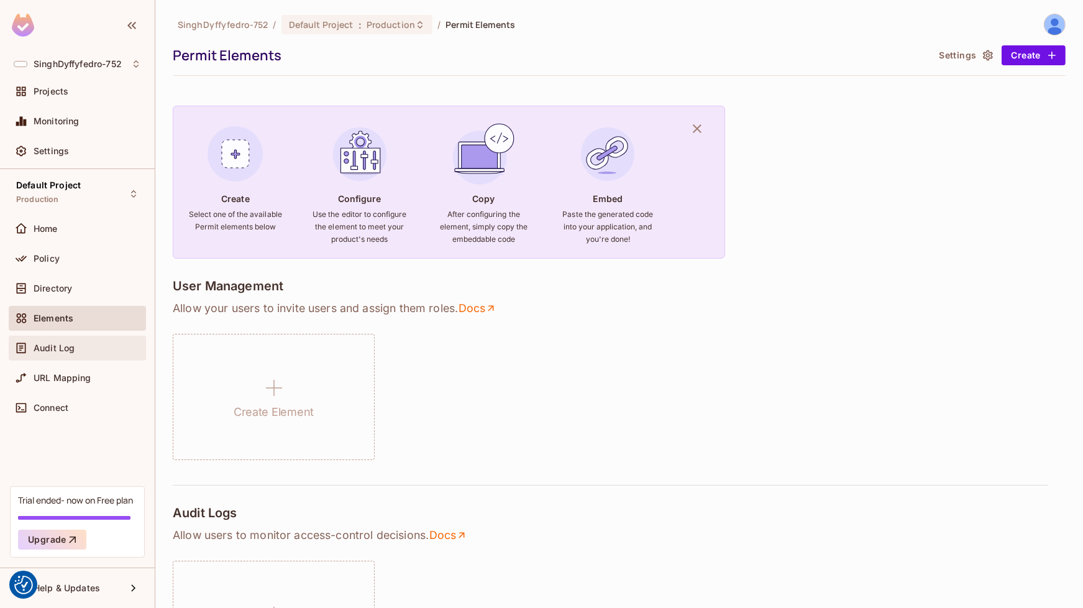
click at [50, 349] on span "Audit Log" at bounding box center [54, 348] width 41 height 10
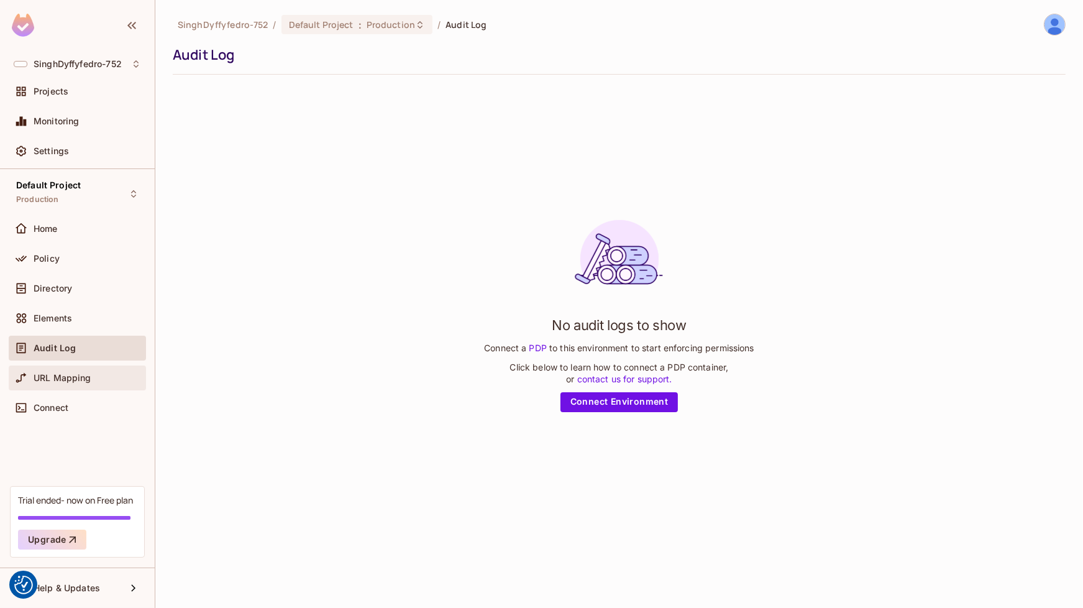
click at [55, 379] on span "URL Mapping" at bounding box center [63, 378] width 58 height 10
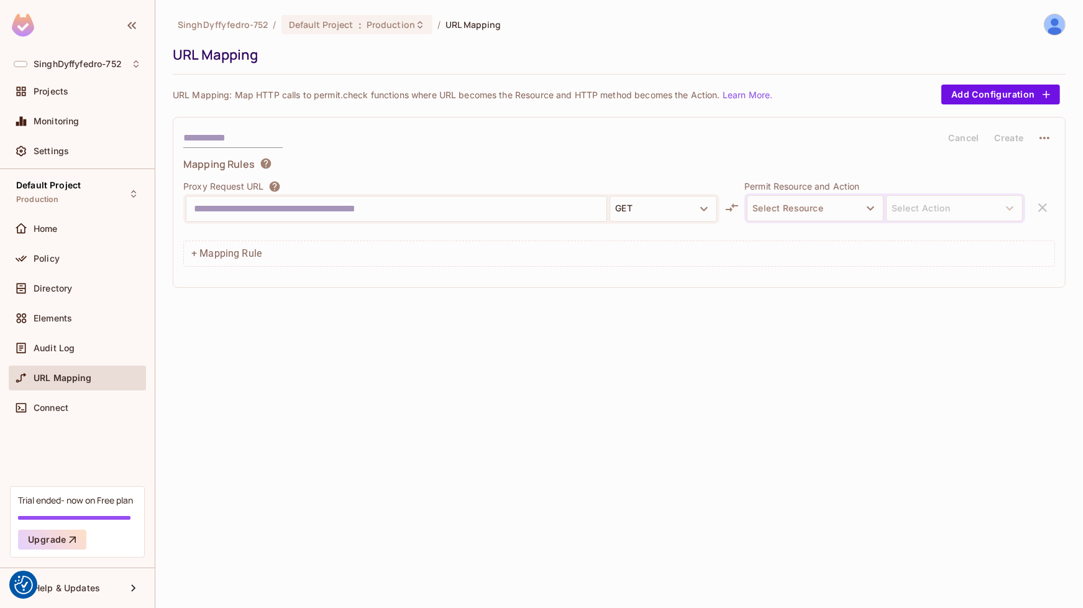
click at [60, 378] on span "URL Mapping" at bounding box center [63, 378] width 58 height 10
click at [55, 410] on span "Connect" at bounding box center [51, 408] width 35 height 10
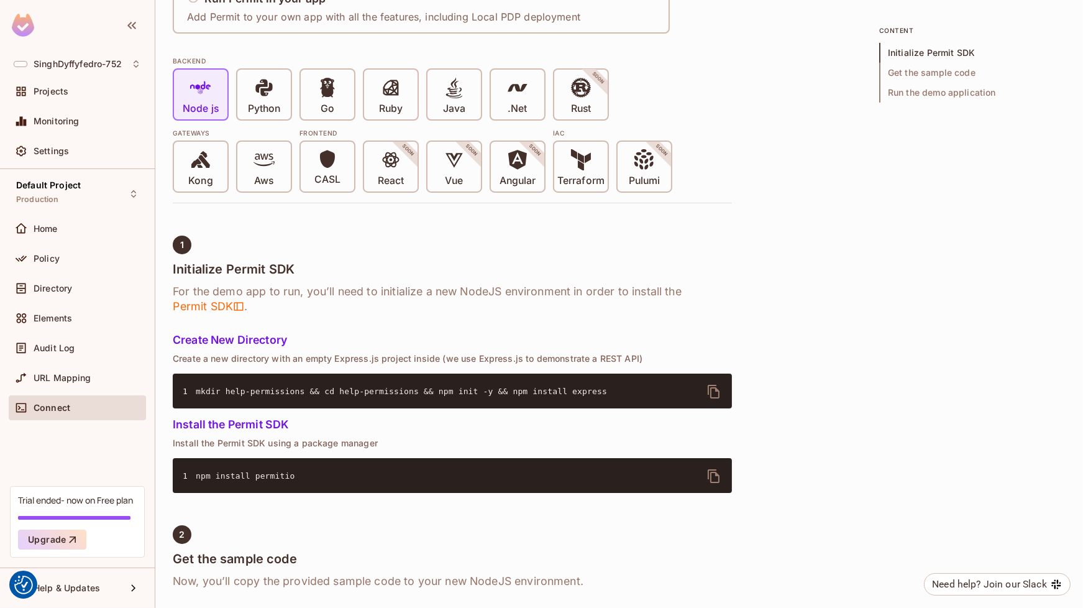
scroll to position [62, 0]
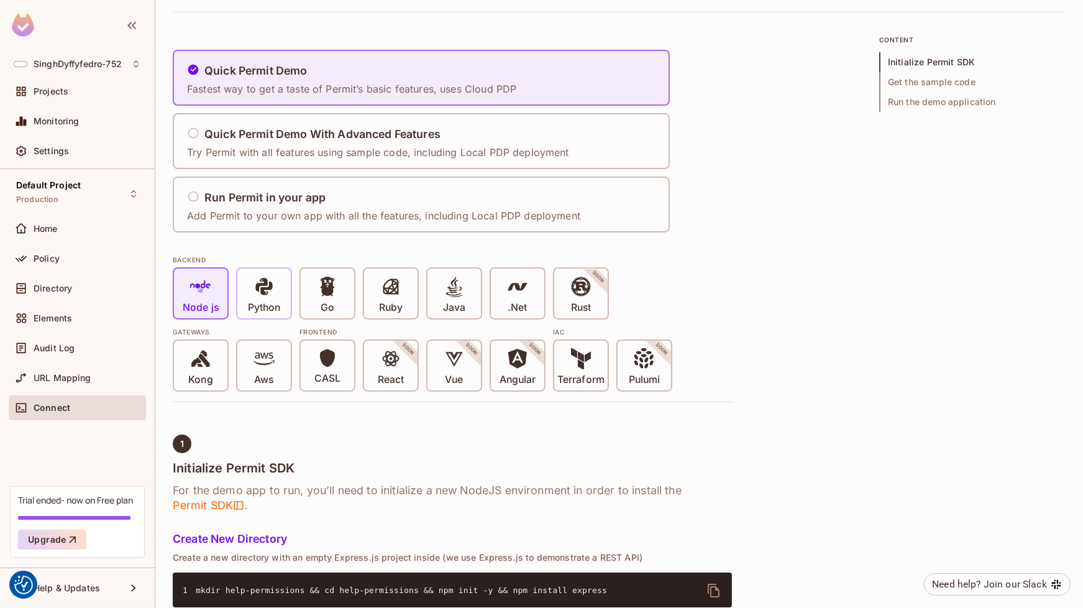
click at [260, 288] on icon at bounding box center [263, 286] width 21 height 21
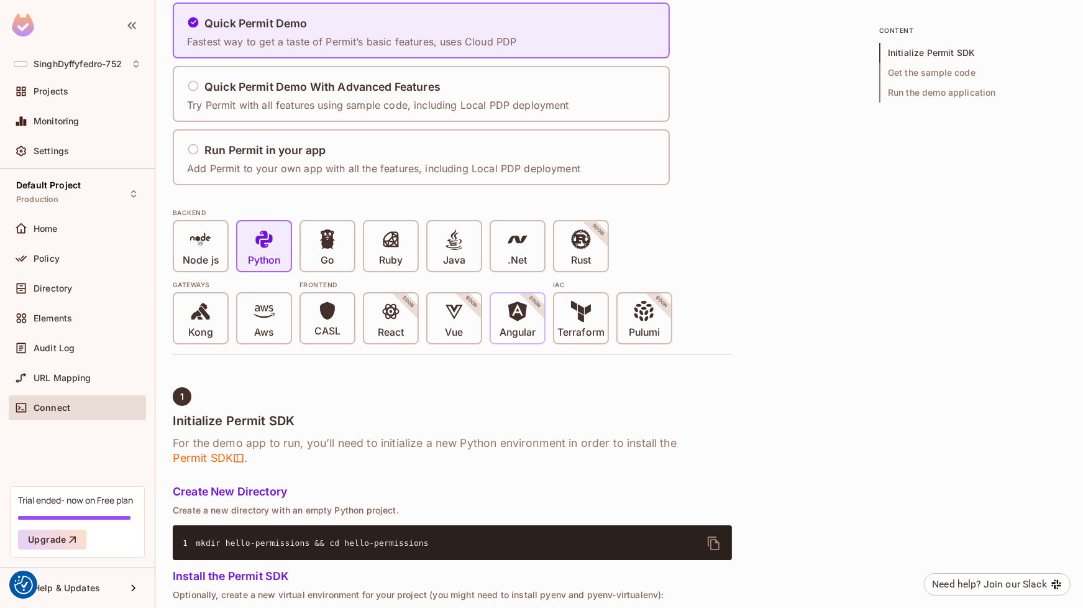
scroll to position [0, 0]
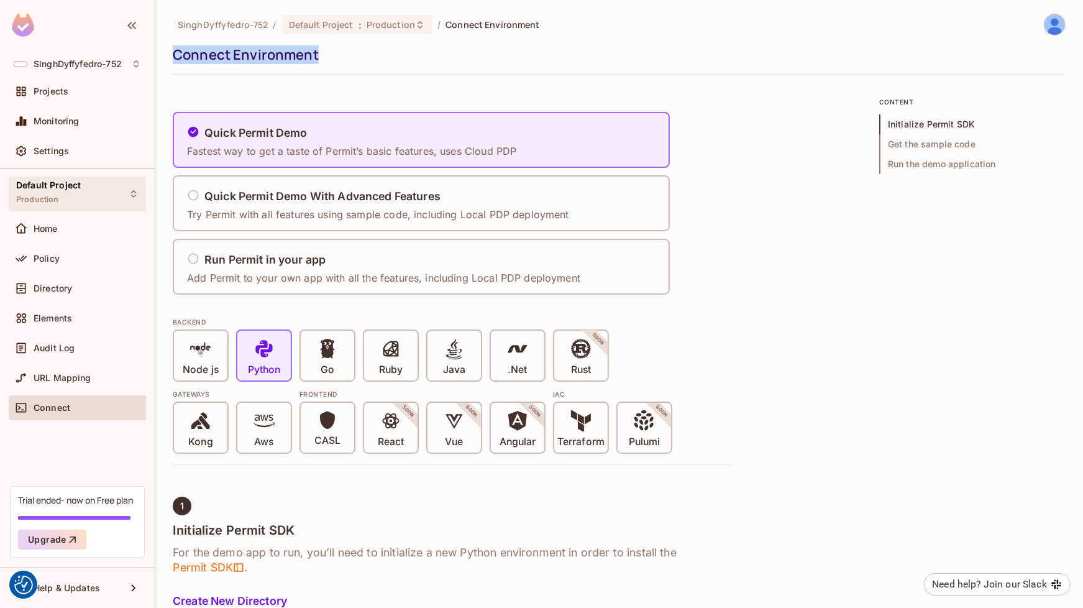
drag, startPoint x: 326, startPoint y: 56, endPoint x: 81, endPoint y: 185, distance: 276.8
click at [155, 58] on div "SinghDyffyfedro-752 / Default Project : Production / Connect Environment Connec…" at bounding box center [619, 304] width 928 height 608
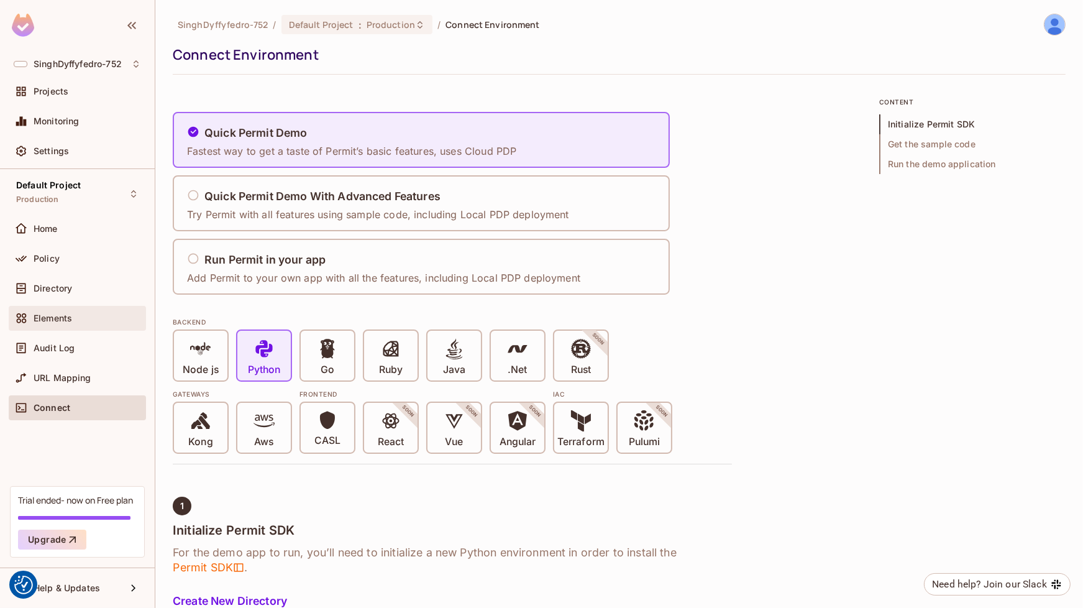
click at [50, 316] on span "Elements" at bounding box center [53, 318] width 39 height 10
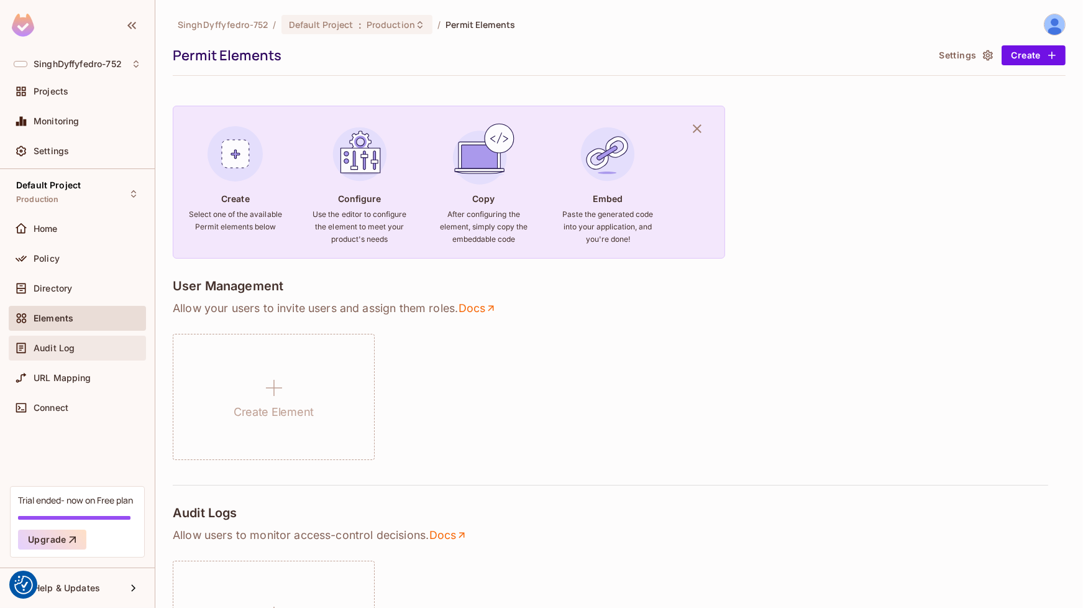
click at [57, 345] on span "Audit Log" at bounding box center [54, 348] width 41 height 10
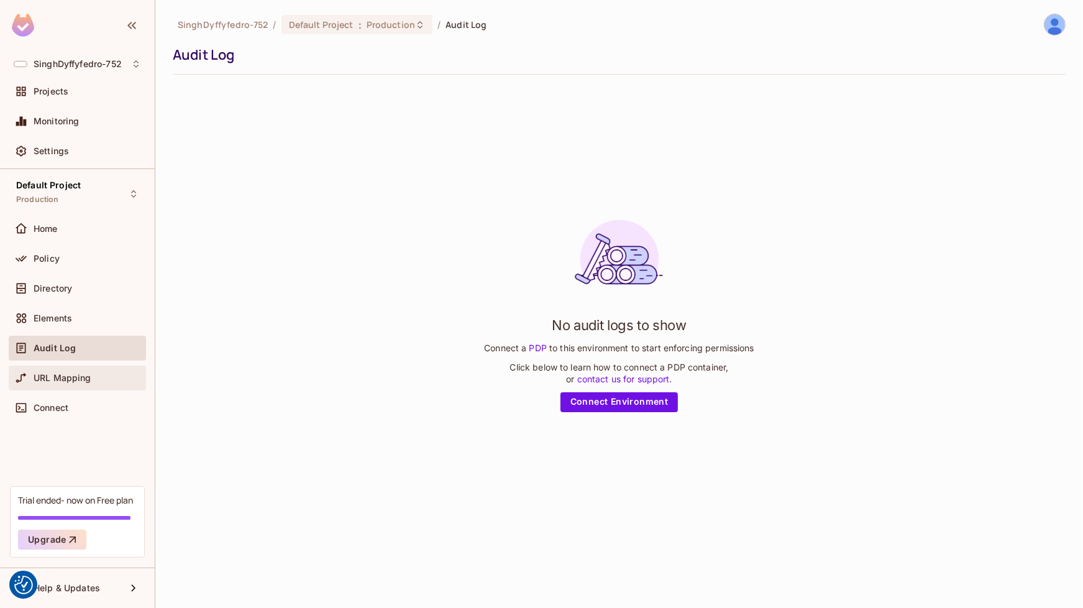
click at [55, 380] on span "URL Mapping" at bounding box center [63, 378] width 58 height 10
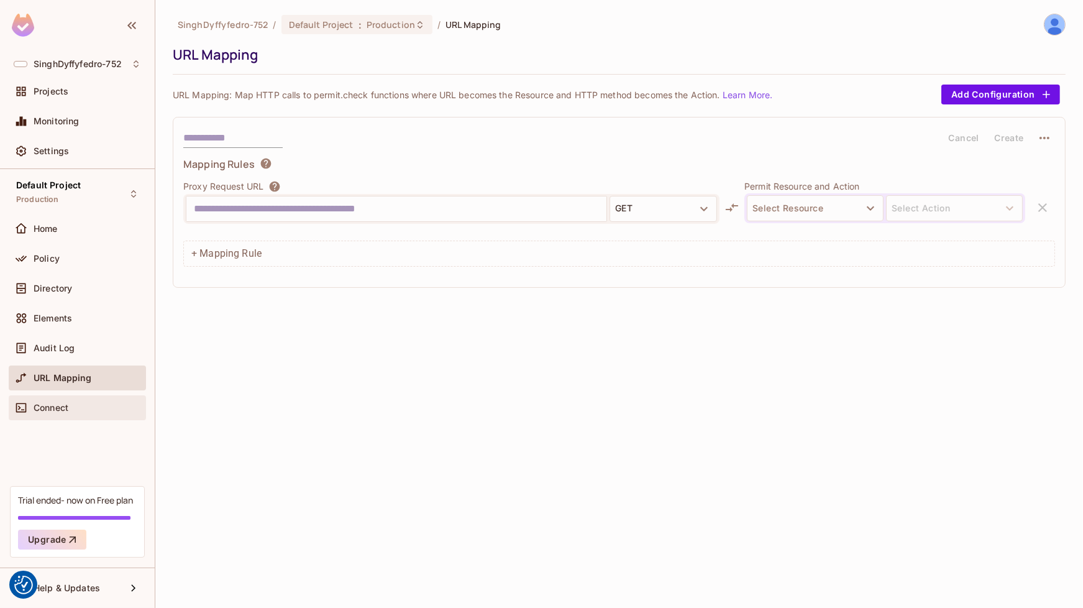
click at [63, 407] on span "Connect" at bounding box center [51, 408] width 35 height 10
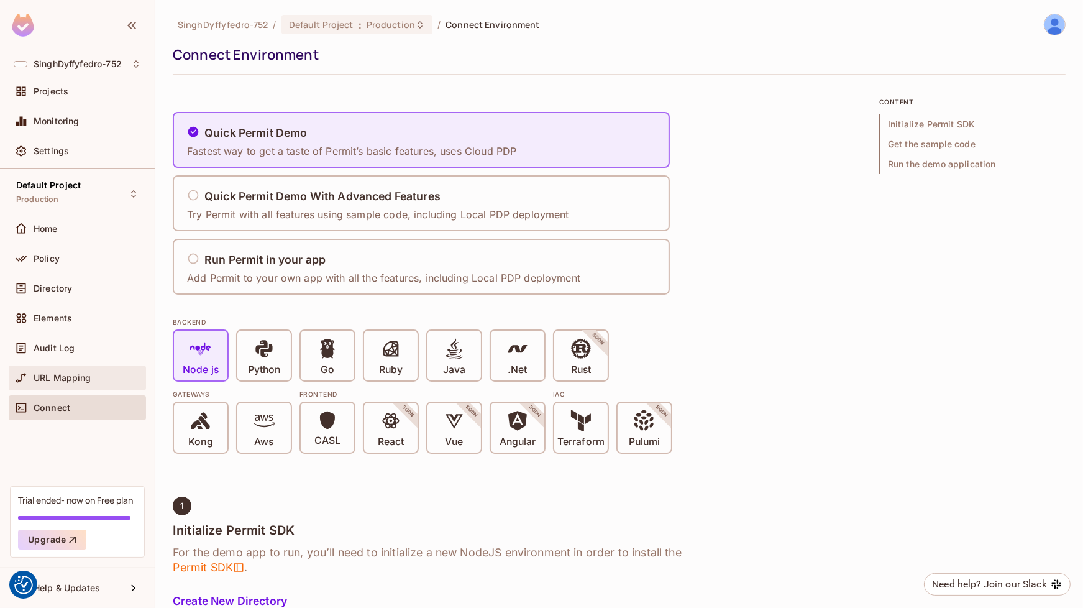
click at [60, 370] on div "URL Mapping" at bounding box center [77, 377] width 127 height 15
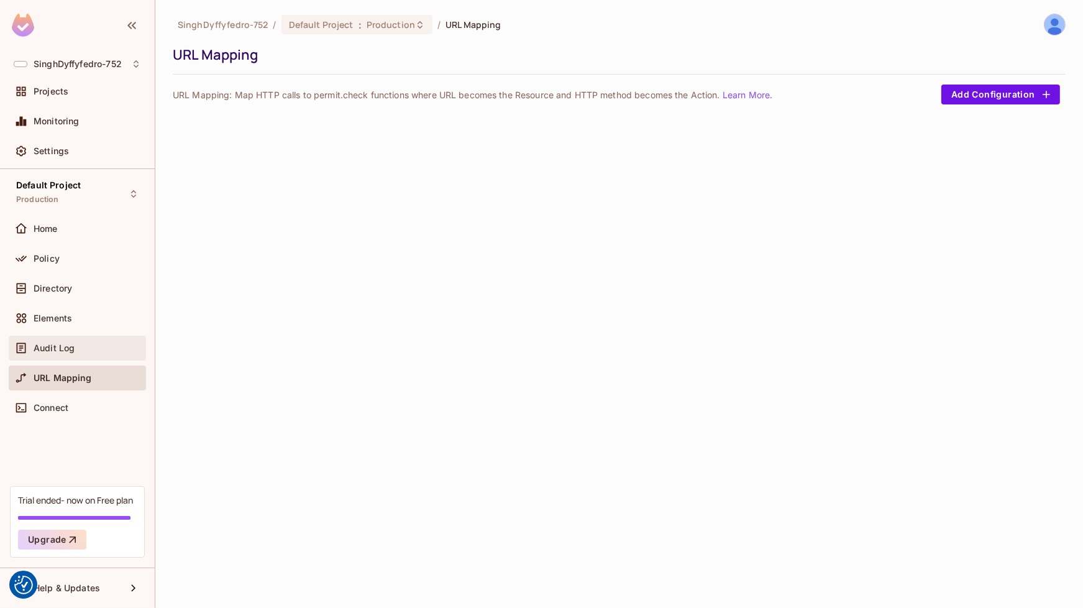
click at [42, 343] on span "Audit Log" at bounding box center [54, 348] width 41 height 10
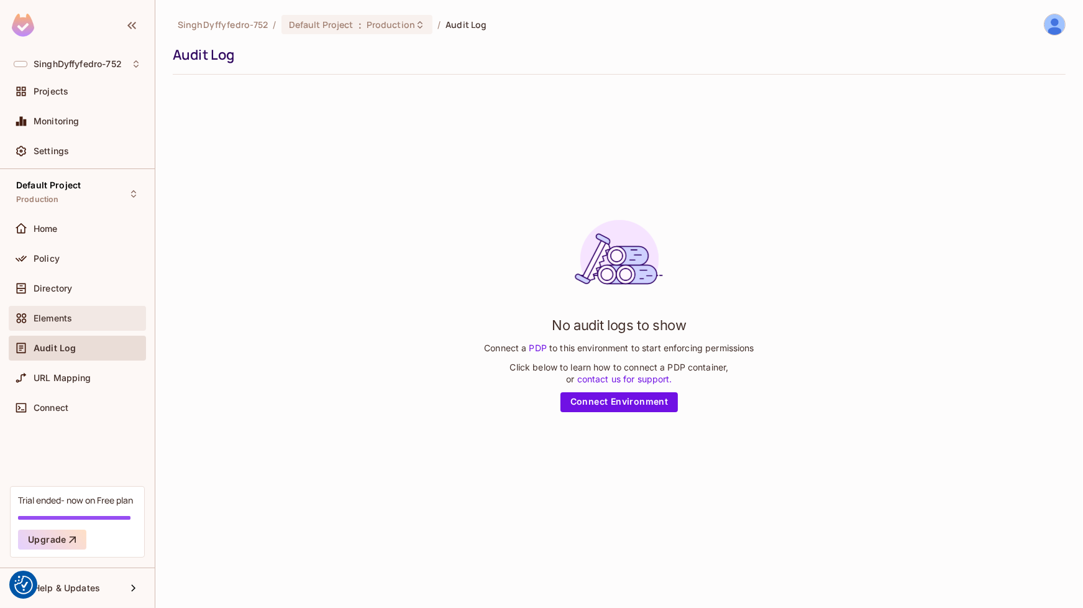
click at [46, 308] on div "Elements" at bounding box center [77, 318] width 137 height 25
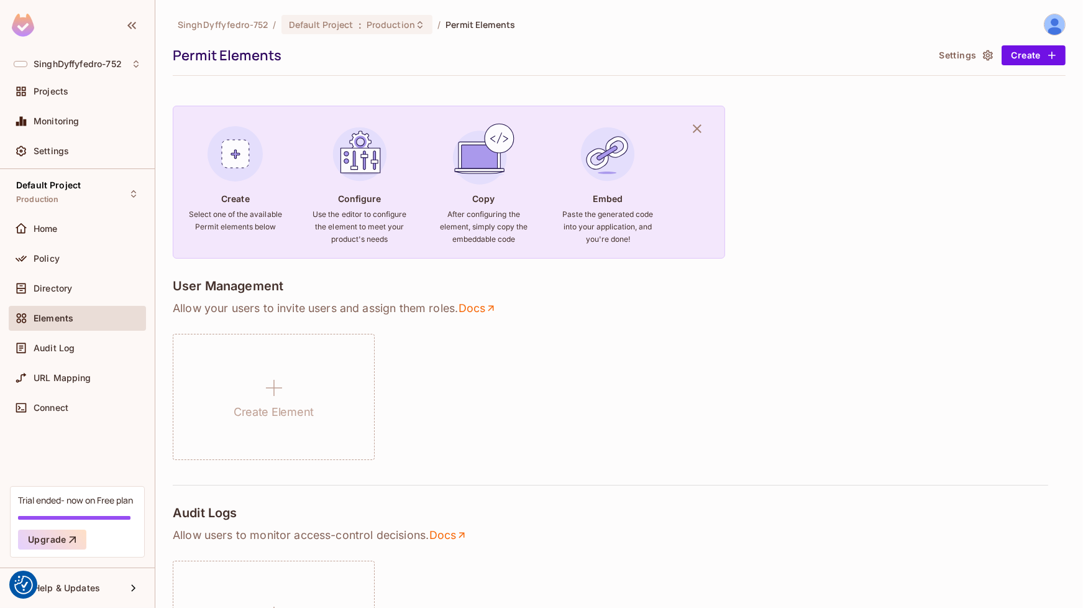
click at [47, 289] on span "Directory" at bounding box center [53, 288] width 39 height 10
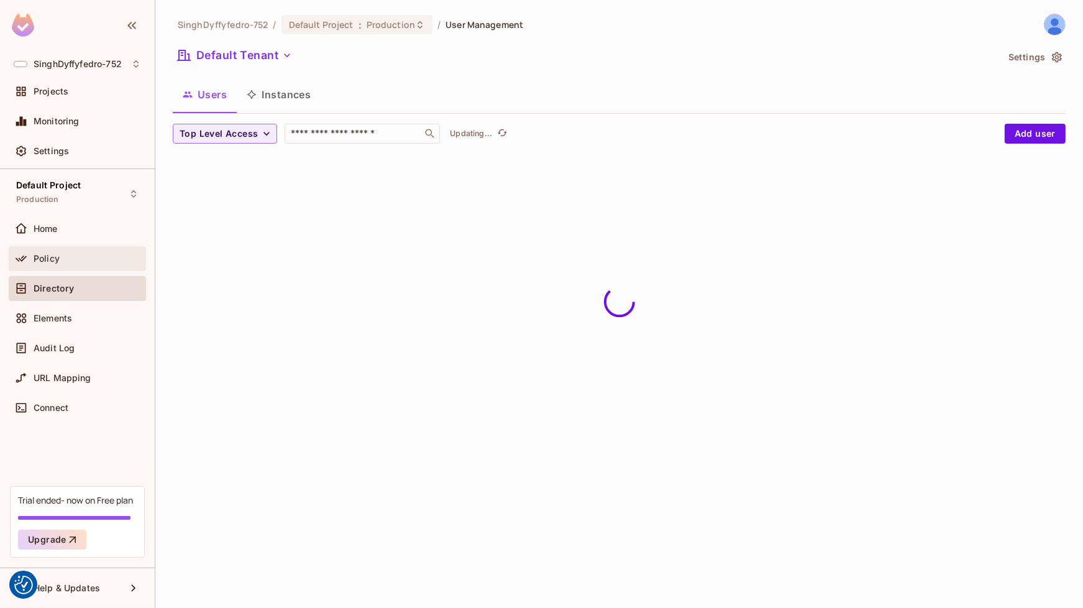
click at [43, 249] on div "Policy" at bounding box center [77, 258] width 137 height 25
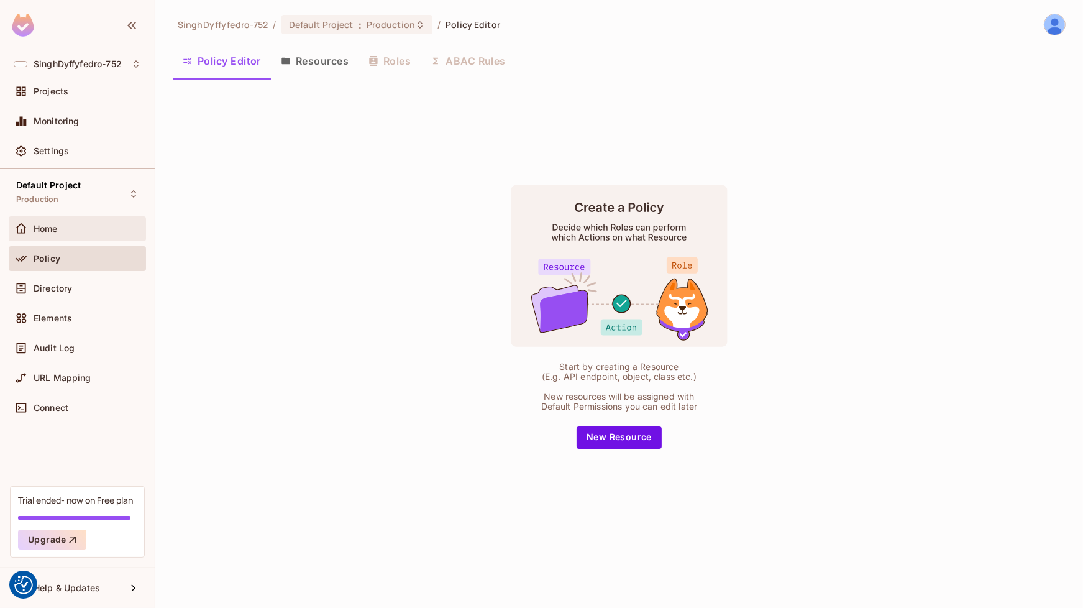
click at [43, 224] on span "Home" at bounding box center [46, 229] width 24 height 10
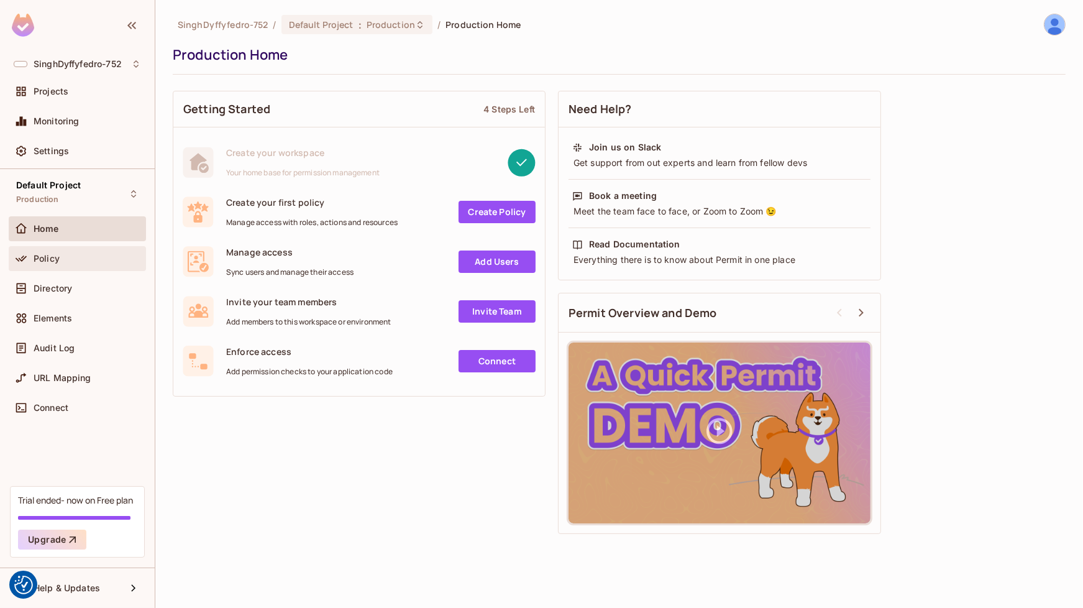
click at [34, 254] on span "Policy" at bounding box center [47, 258] width 26 height 10
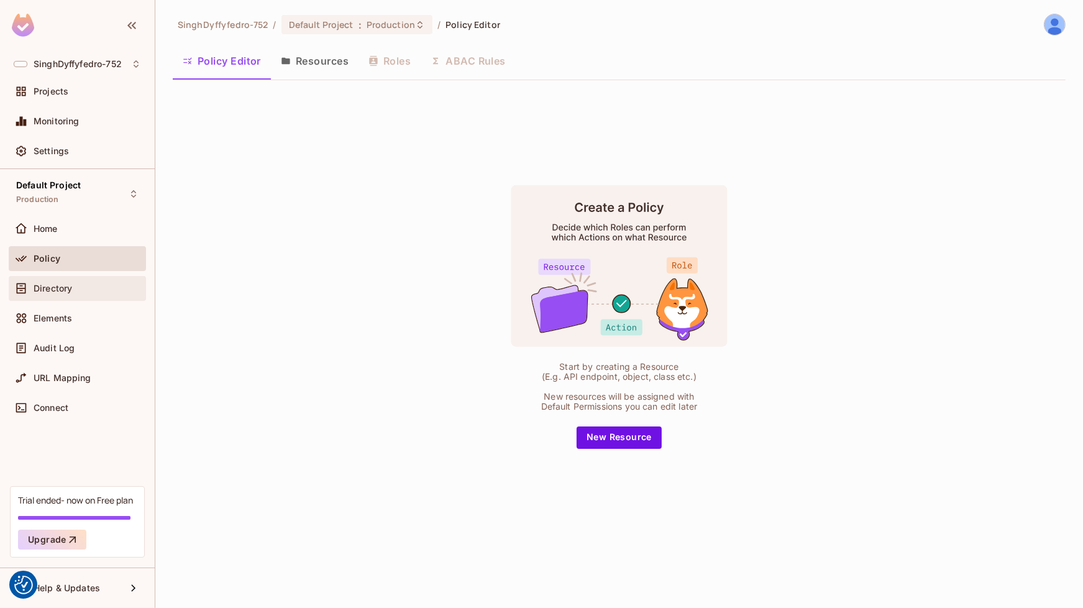
click at [54, 285] on span "Directory" at bounding box center [53, 288] width 39 height 10
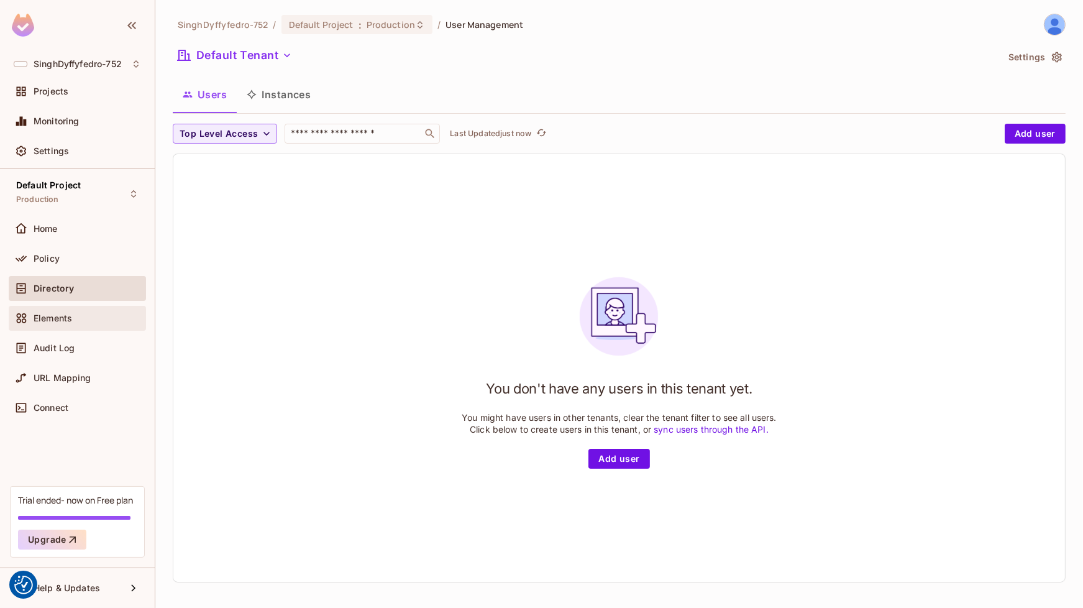
click at [50, 316] on span "Elements" at bounding box center [53, 318] width 39 height 10
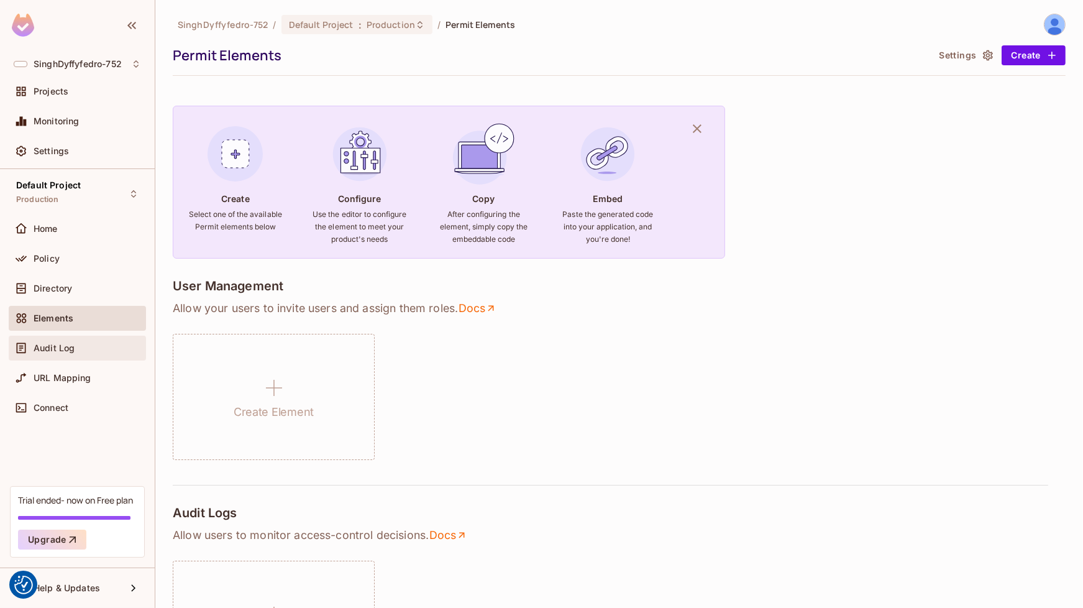
click at [58, 341] on div "Audit Log" at bounding box center [77, 347] width 127 height 15
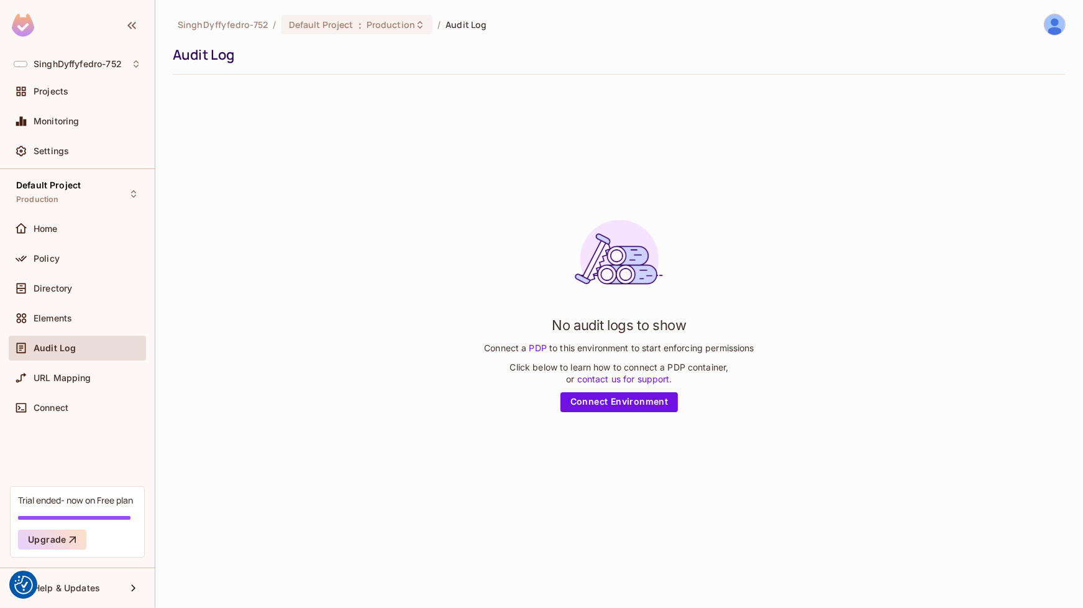
click at [53, 373] on span "URL Mapping" at bounding box center [63, 378] width 58 height 10
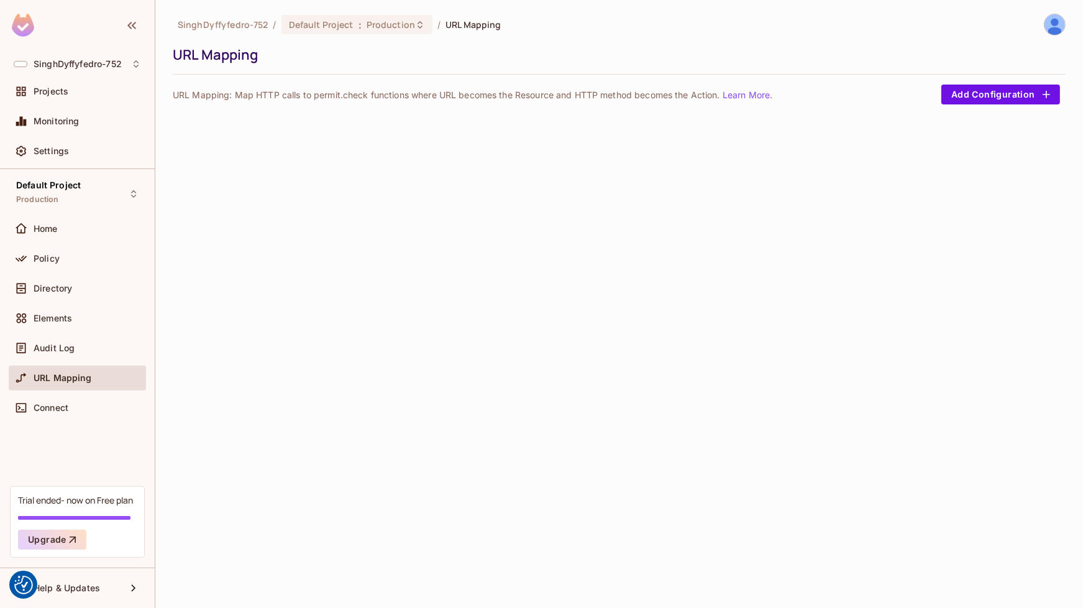
click at [55, 407] on span "Connect" at bounding box center [51, 408] width 35 height 10
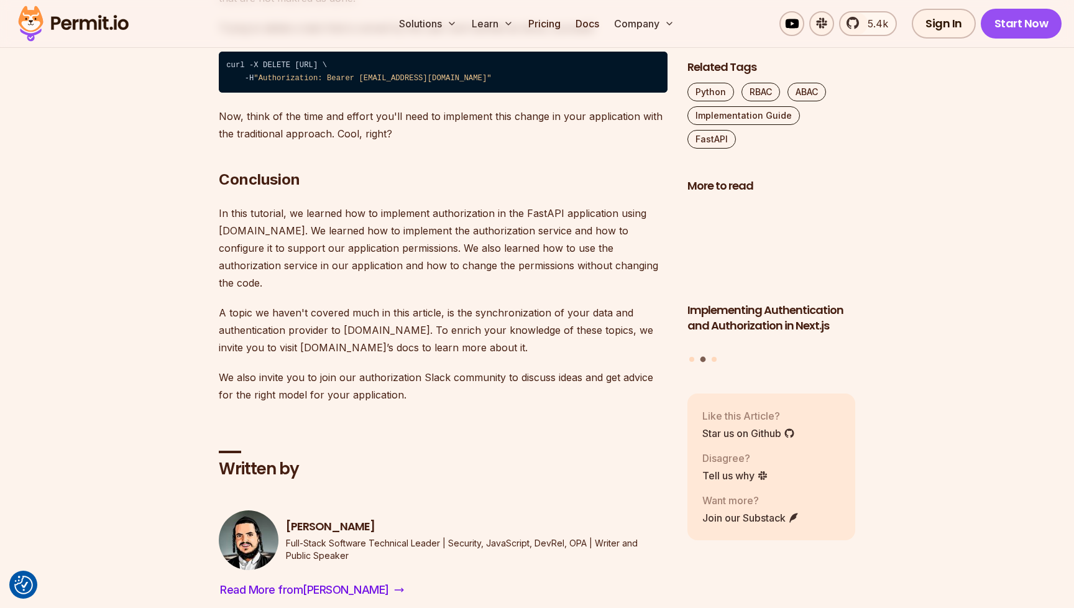
scroll to position [8014, 0]
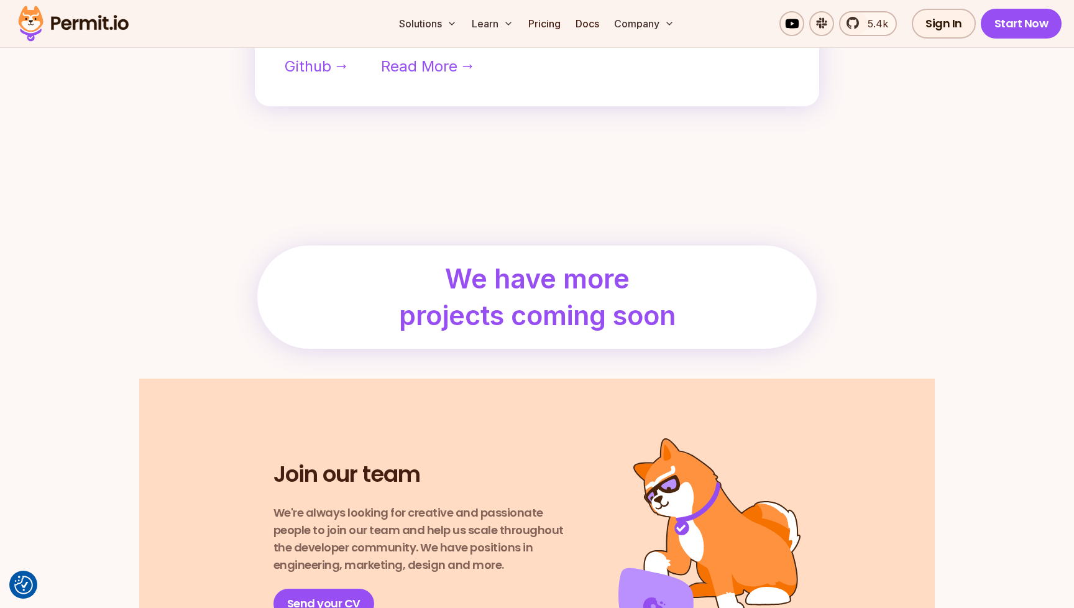
scroll to position [1305, 0]
